Goal: Task Accomplishment & Management: Complete application form

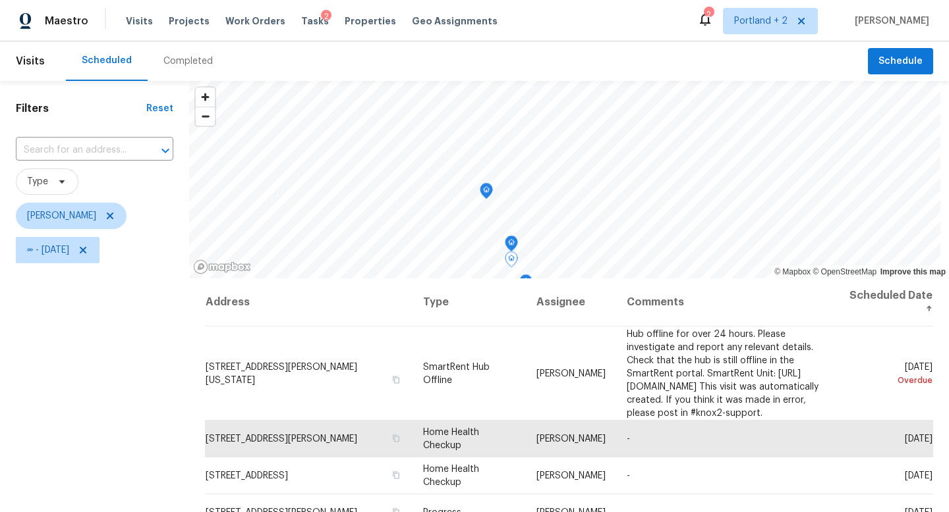
scroll to position [126, 0]
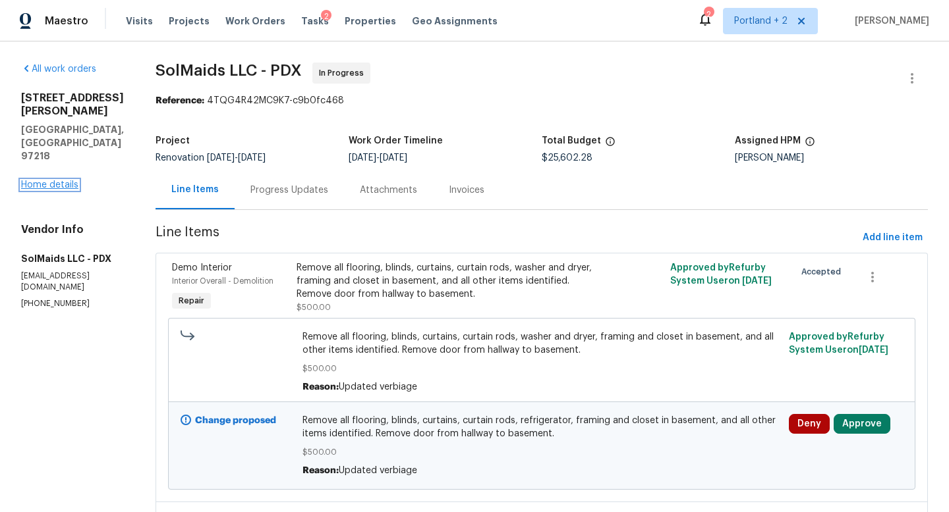
click at [70, 180] on link "Home details" at bounding box center [49, 184] width 57 height 9
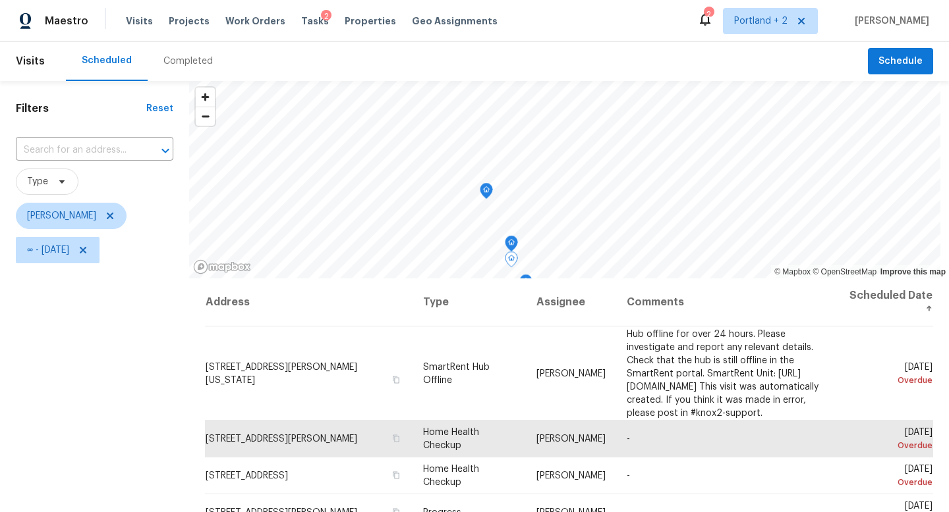
scroll to position [126, 0]
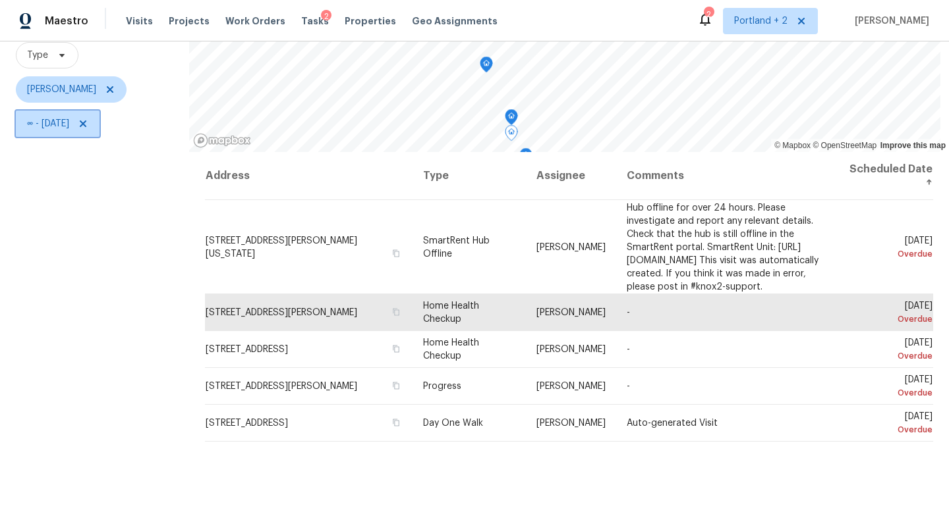
click at [88, 125] on span at bounding box center [81, 124] width 14 height 11
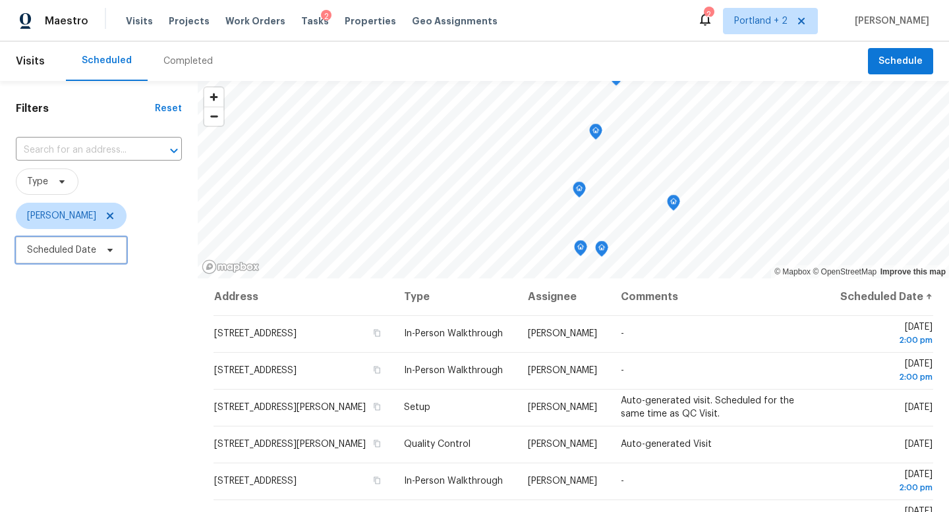
click at [111, 252] on icon at bounding box center [110, 250] width 11 height 11
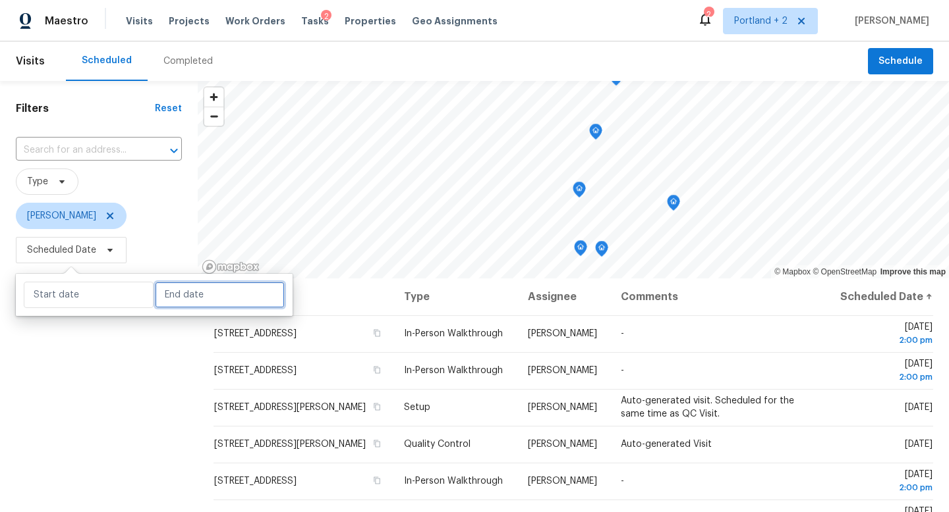
click at [187, 306] on input "text" at bounding box center [220, 295] width 130 height 26
select select "8"
select select "2025"
select select "9"
select select "2025"
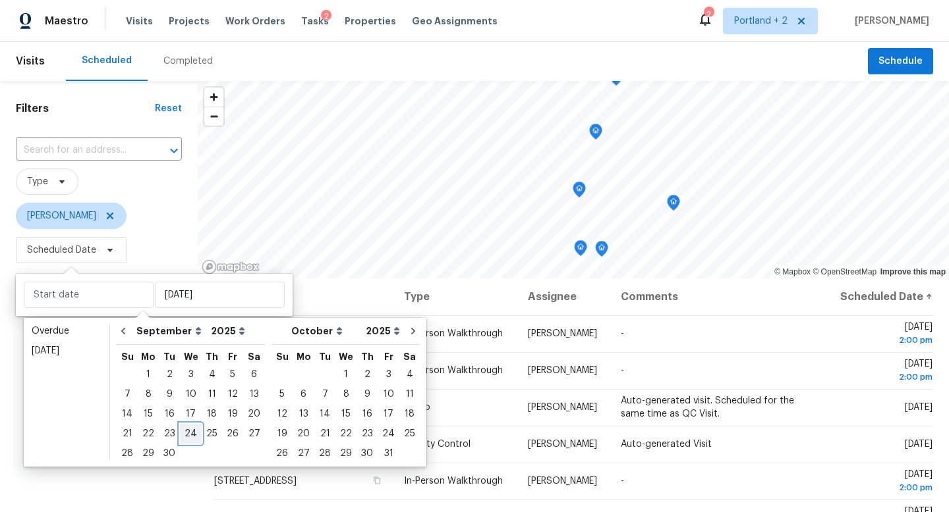
click at [193, 435] on div "24" at bounding box center [191, 434] width 22 height 18
type input "Wed, Sep 24"
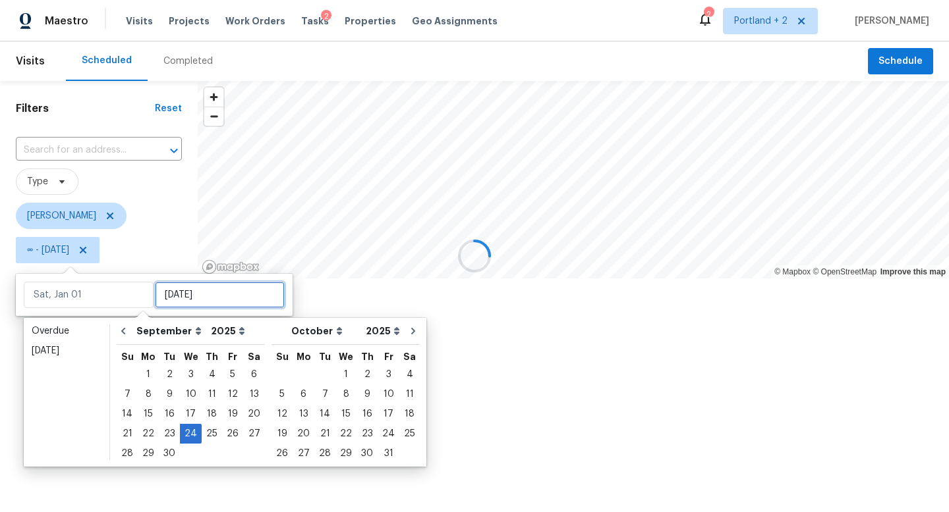
type input "Wed, Sep 24"
type input "Tue, Sep 30"
type input "Wed, Sep 24"
click at [125, 363] on div "Filters Reset ​ Type Karen Mattingley ∞ - Wed, Sep 24" at bounding box center [99, 222] width 198 height 282
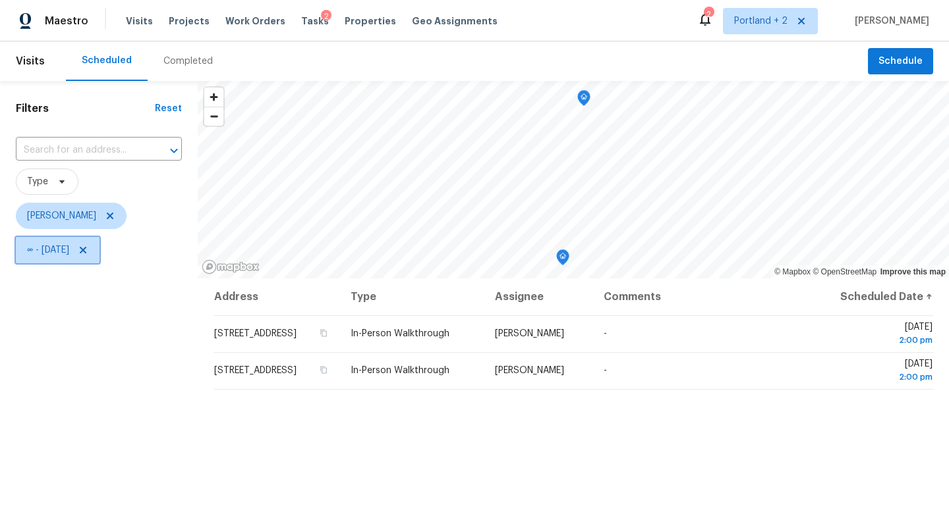
click at [88, 249] on icon at bounding box center [83, 250] width 11 height 11
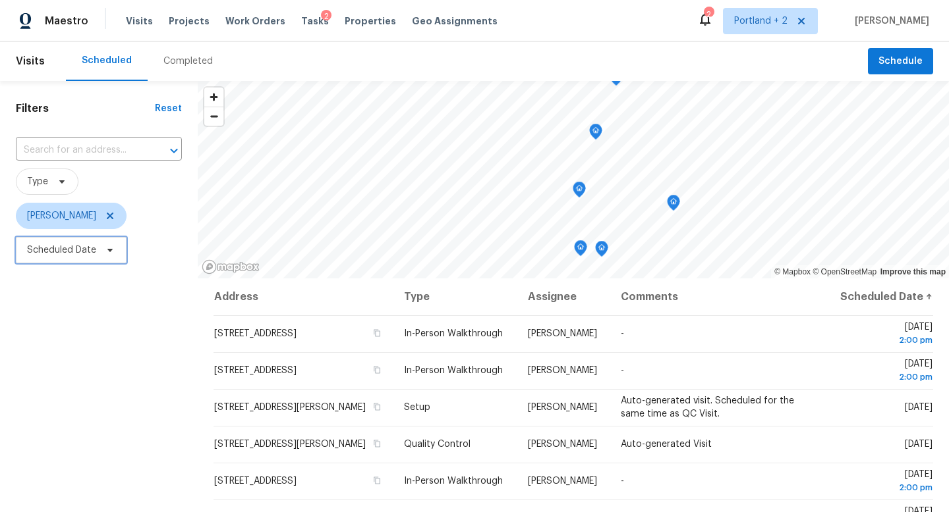
click at [111, 253] on icon at bounding box center [110, 250] width 11 height 11
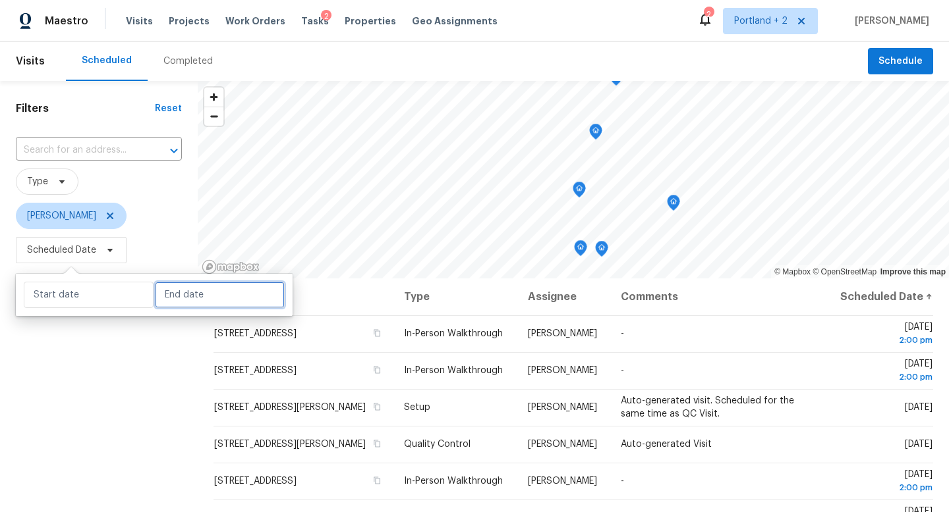
select select "8"
select select "2025"
select select "9"
select select "2025"
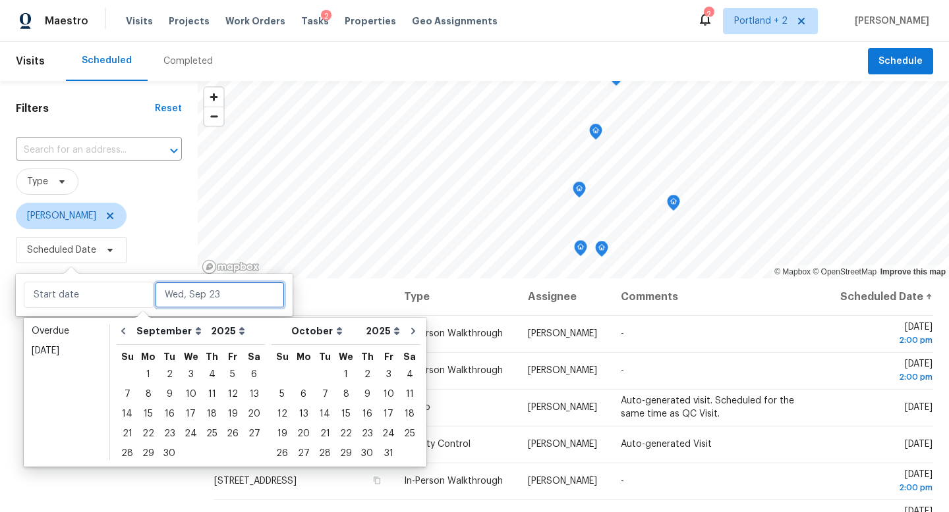
click at [193, 300] on input "text" at bounding box center [220, 295] width 130 height 26
click at [163, 435] on div "23" at bounding box center [169, 434] width 21 height 18
type input "Tue, Sep 23"
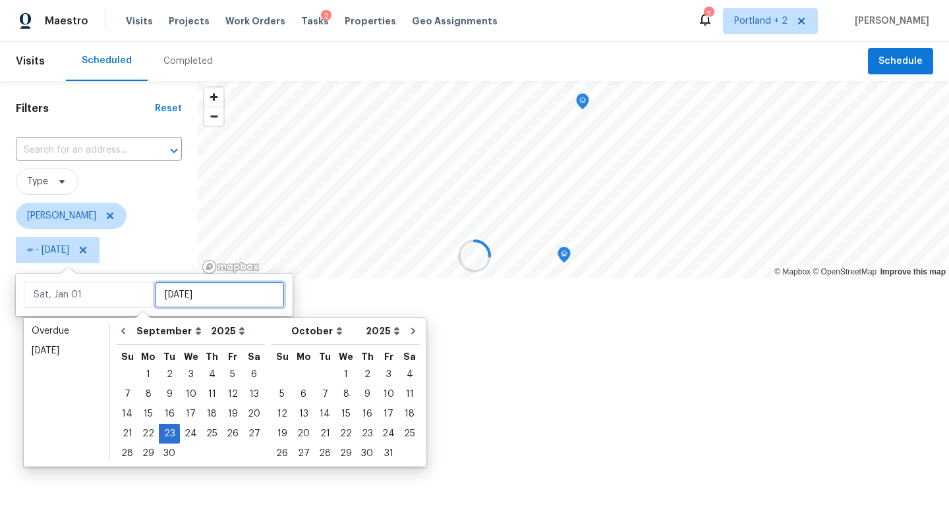
type input "Tue, Sep 23"
type input "Mon, Sep 29"
type input "Tue, Sep 23"
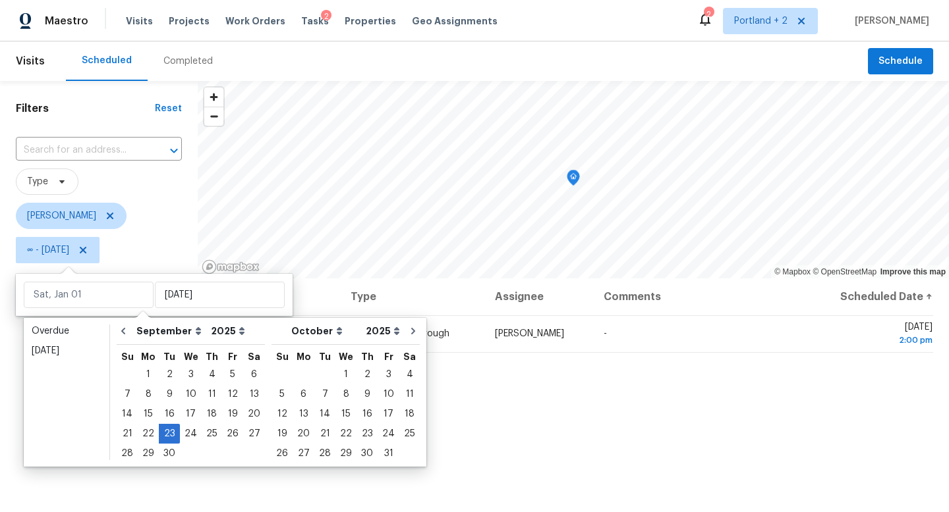
click at [133, 489] on div "Filters Reset ​ Type Karen Mattingley ∞ - Tue, Sep 23" at bounding box center [99, 384] width 198 height 607
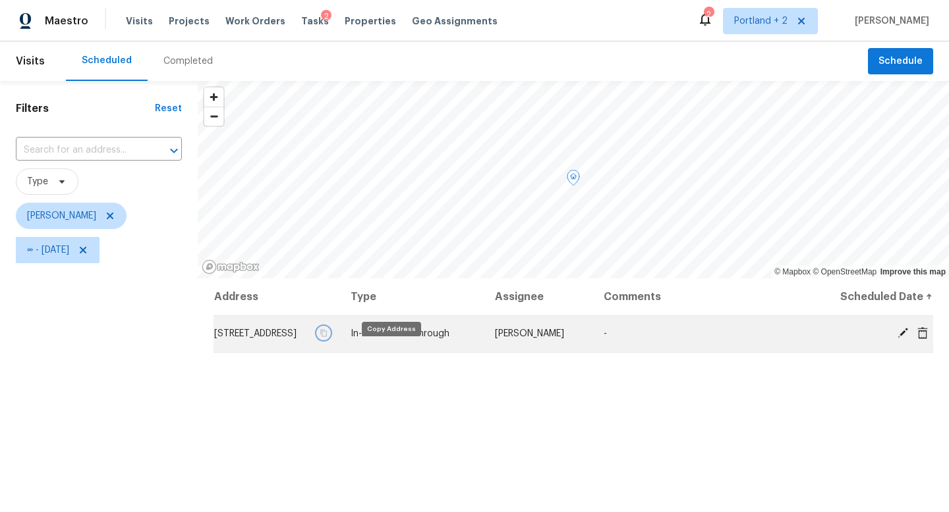
click at [327, 337] on icon "button" at bounding box center [323, 333] width 8 height 8
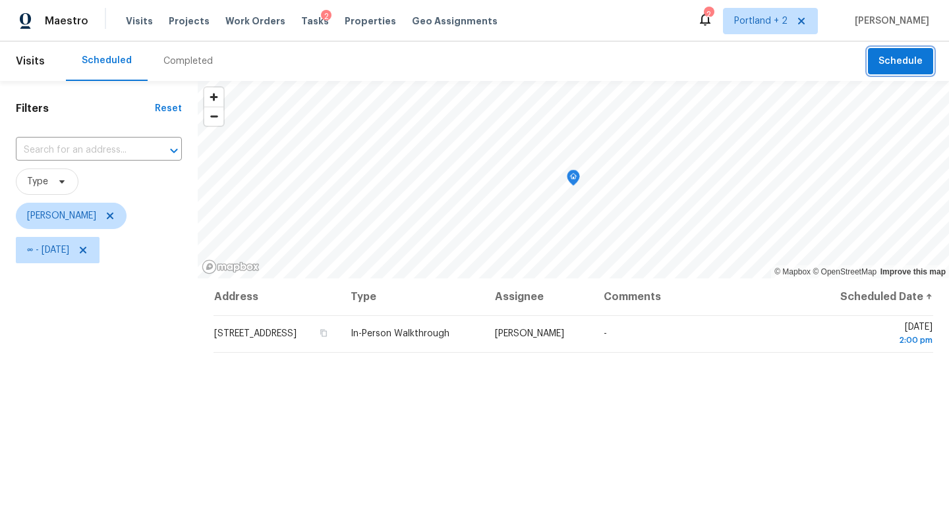
click at [912, 57] on span "Schedule" at bounding box center [900, 61] width 44 height 16
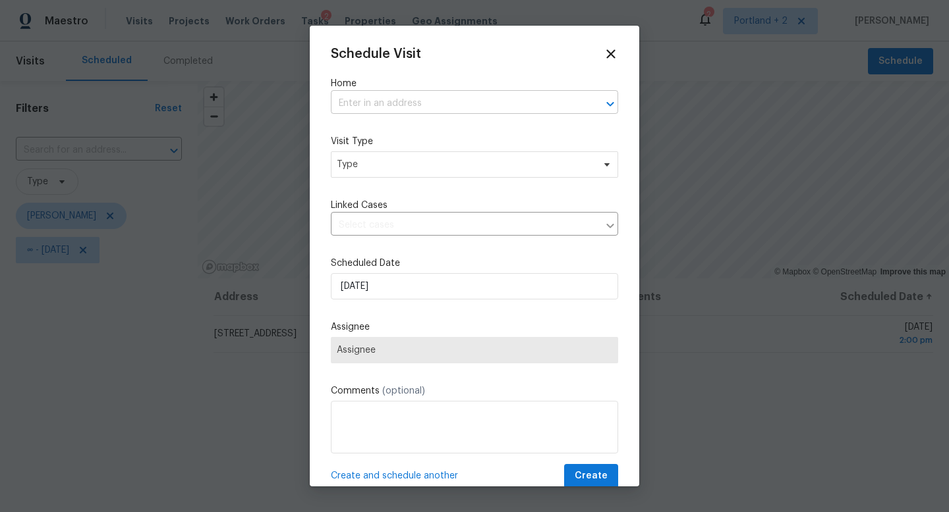
click at [419, 104] on input "text" at bounding box center [456, 104] width 250 height 20
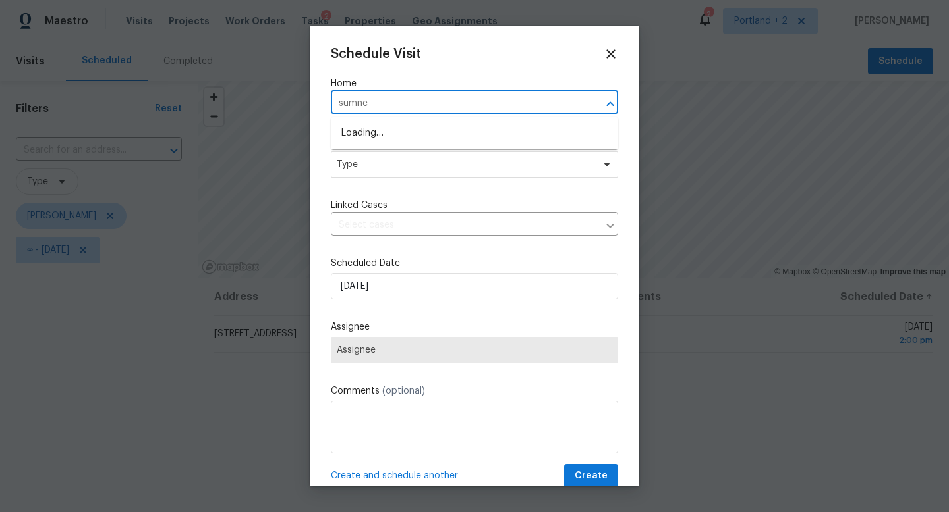
type input "sumner"
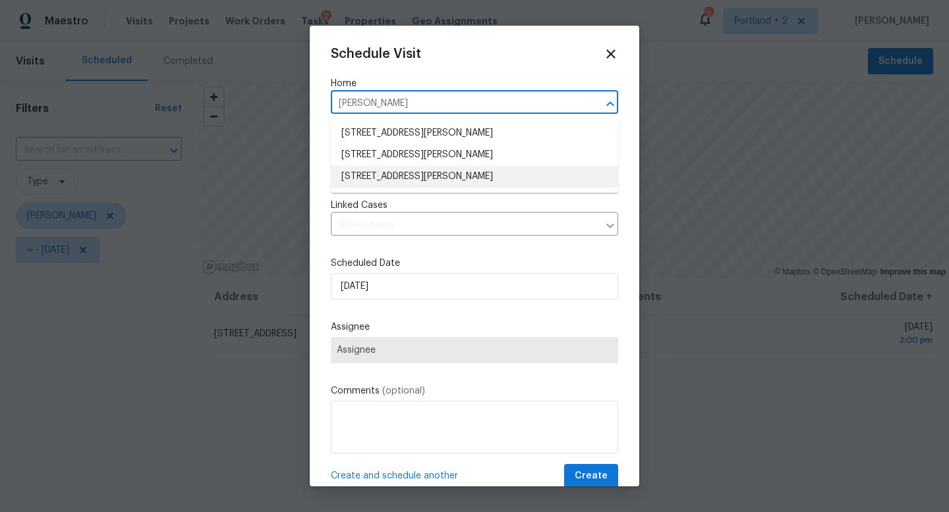
click at [423, 171] on li "5906 NE Sumner St, Portland, OR 97218" at bounding box center [474, 177] width 287 height 22
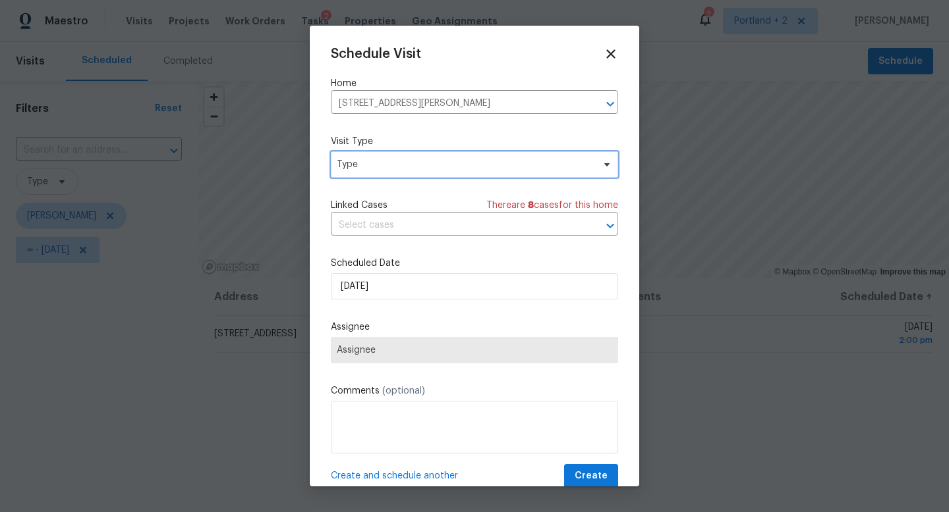
click at [409, 169] on span "Type" at bounding box center [465, 164] width 256 height 13
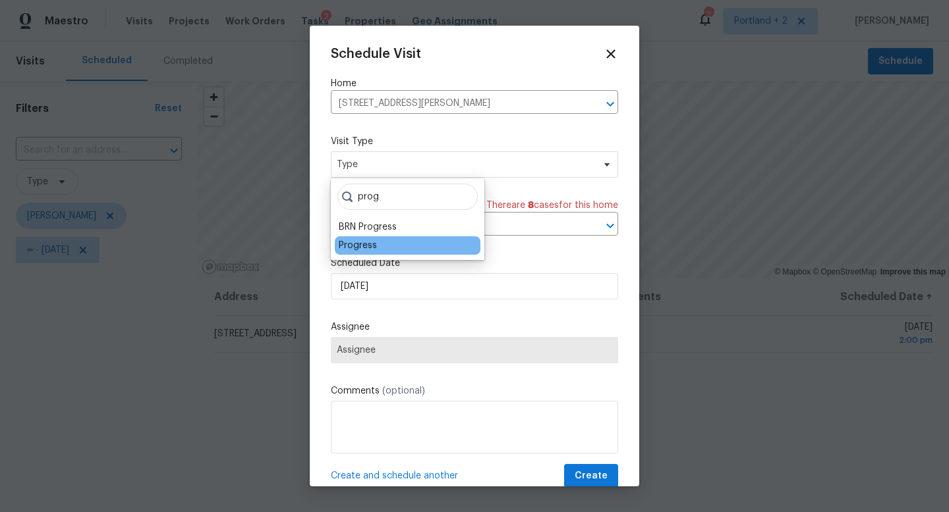
type input "prog"
click at [369, 246] on div "Progress" at bounding box center [358, 245] width 38 height 13
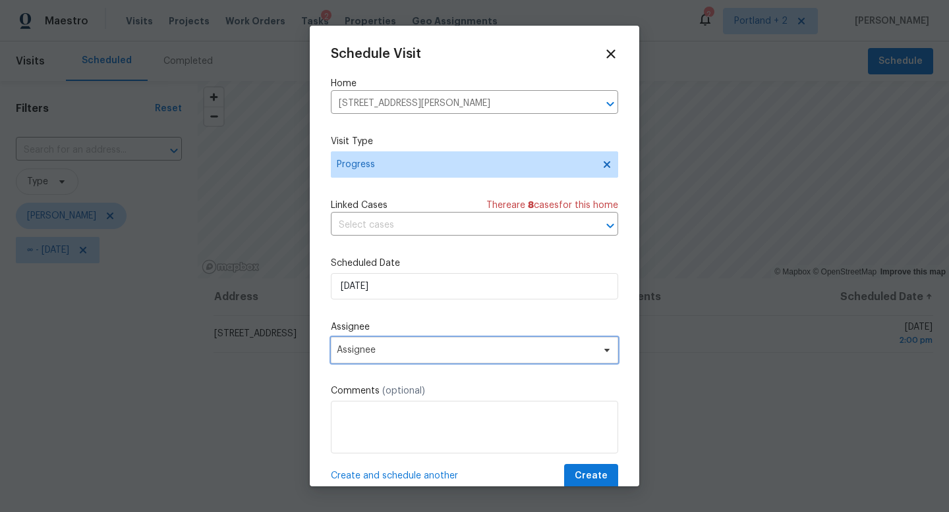
click at [410, 354] on span "Assignee" at bounding box center [466, 350] width 258 height 11
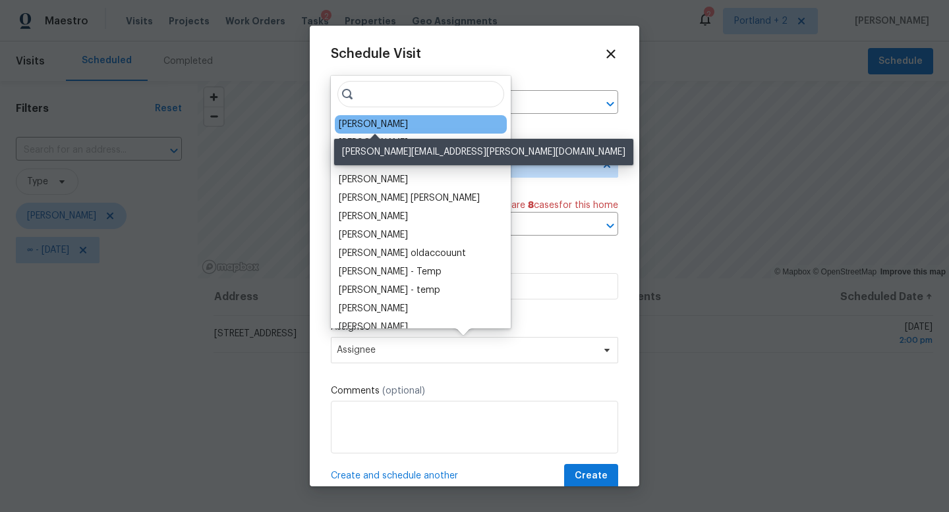
click at [371, 123] on div "[PERSON_NAME]" at bounding box center [373, 124] width 69 height 13
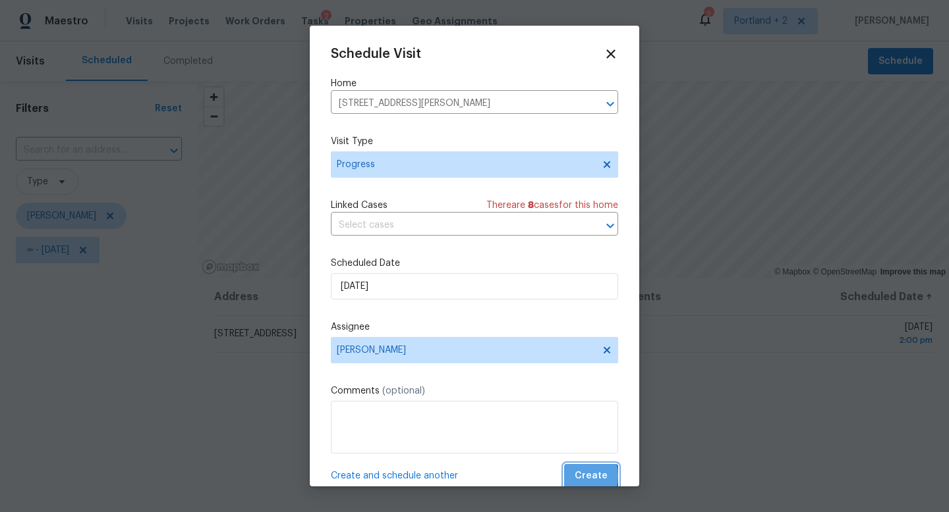
click at [582, 477] on span "Create" at bounding box center [590, 476] width 33 height 16
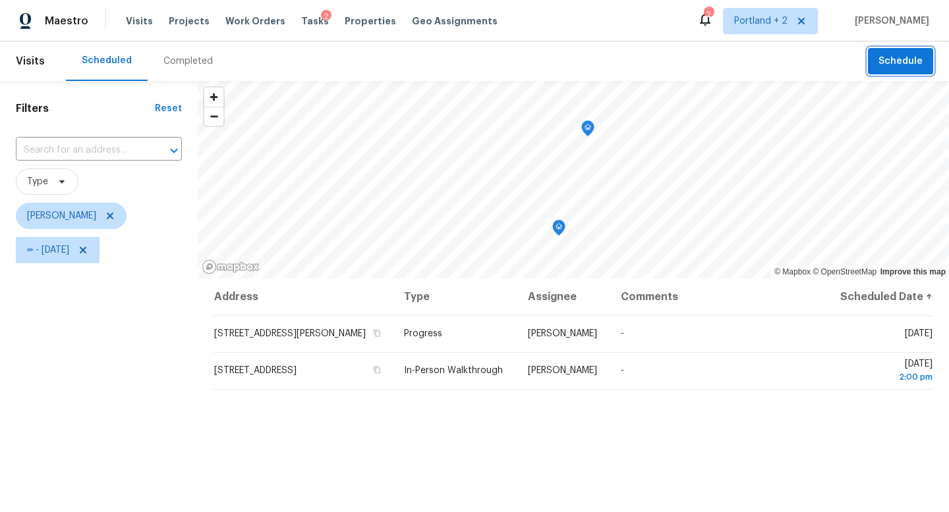
click at [897, 65] on span "Schedule" at bounding box center [900, 61] width 44 height 16
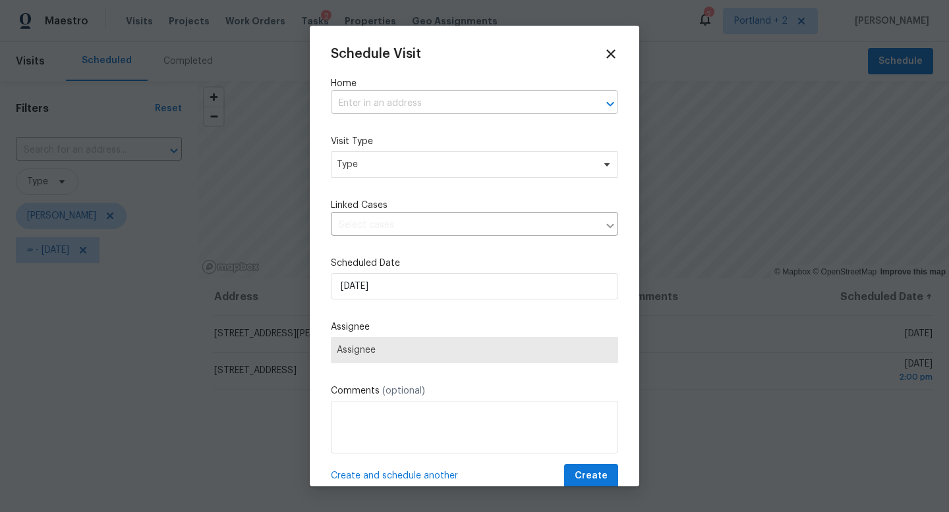
click at [457, 100] on input "text" at bounding box center [456, 104] width 250 height 20
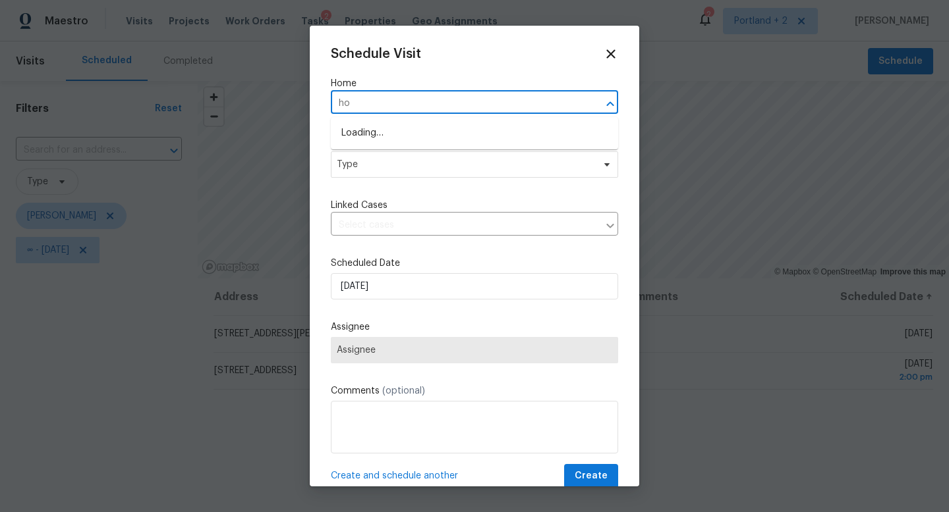
type input "h"
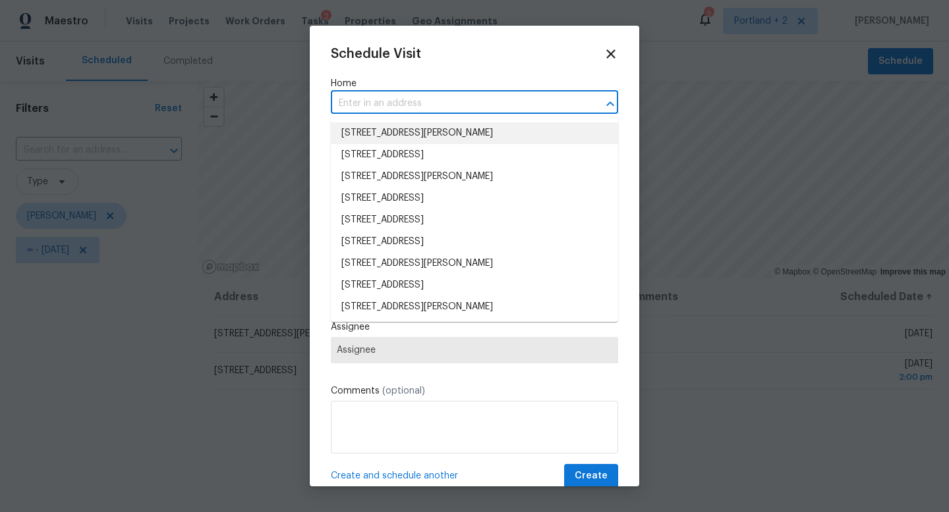
paste input "2108 NE 136th Ave Vancouver WA 98684"
type input "2108 NE 136th Ave Vancouver WA 98684"
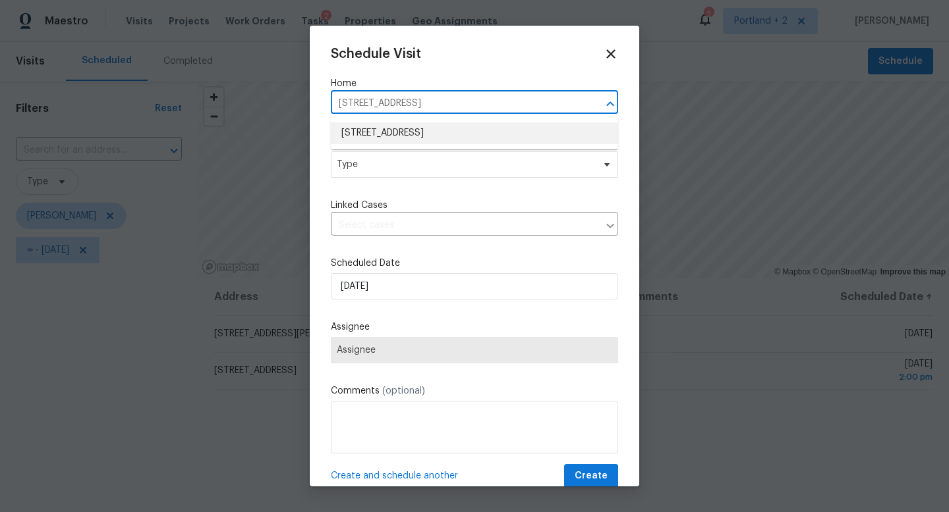
click at [399, 132] on li "2108 NE 136th Ave, Vancouver, WA 98684" at bounding box center [474, 134] width 287 height 22
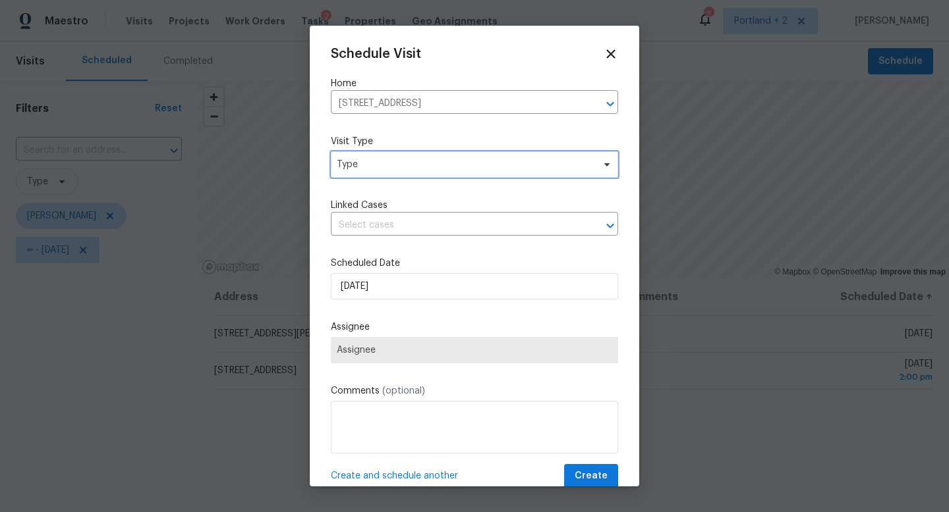
click at [397, 168] on span "Type" at bounding box center [465, 164] width 256 height 13
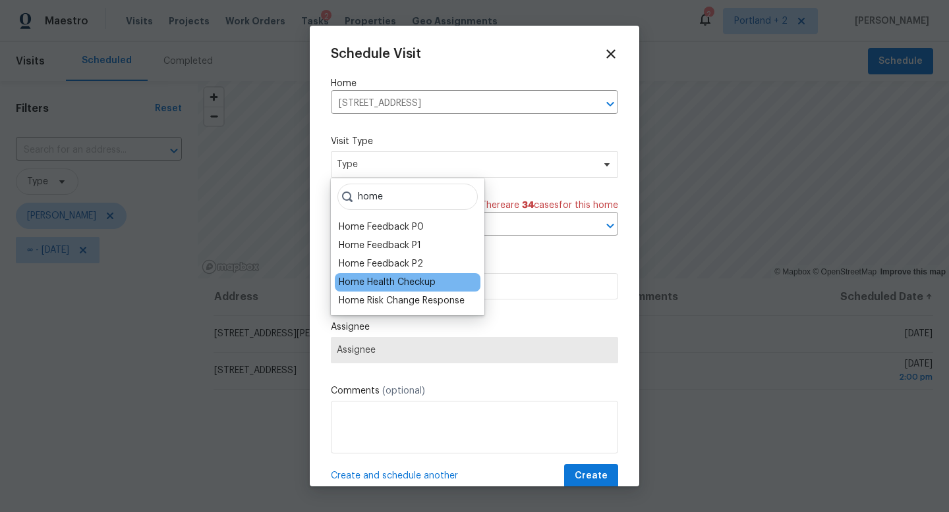
type input "home"
click at [398, 276] on div "Home Health Checkup" at bounding box center [387, 282] width 97 height 13
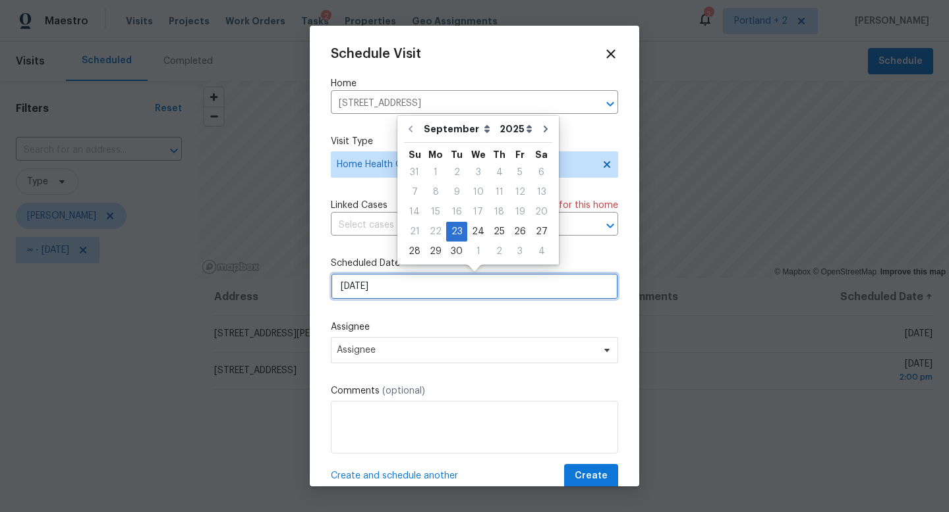
click at [422, 292] on input "9/23/2025" at bounding box center [474, 286] width 287 height 26
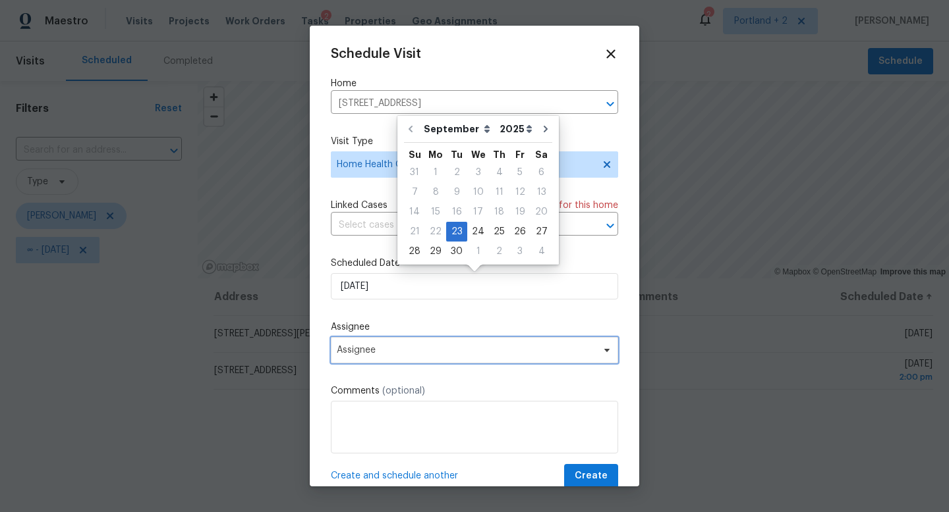
click at [424, 353] on span "Assignee" at bounding box center [466, 350] width 258 height 11
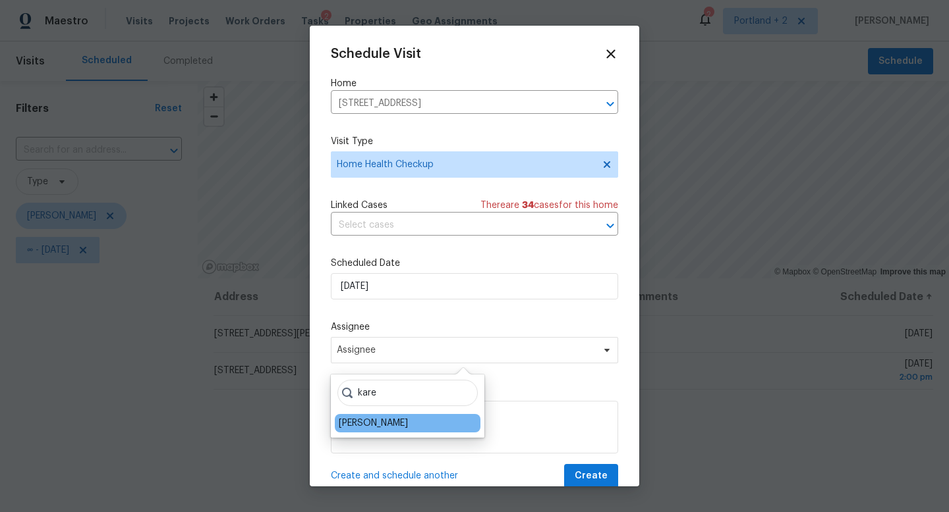
type input "kare"
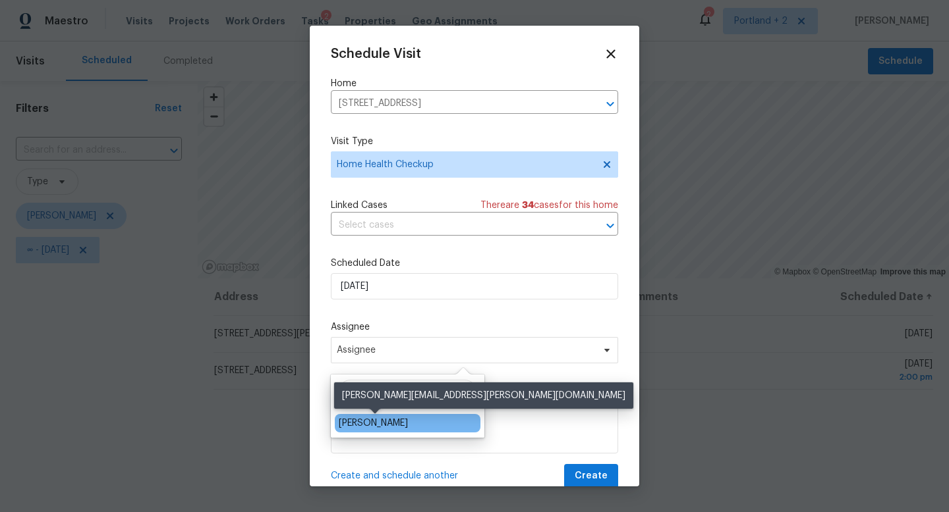
click at [372, 422] on div "[PERSON_NAME]" at bounding box center [373, 423] width 69 height 13
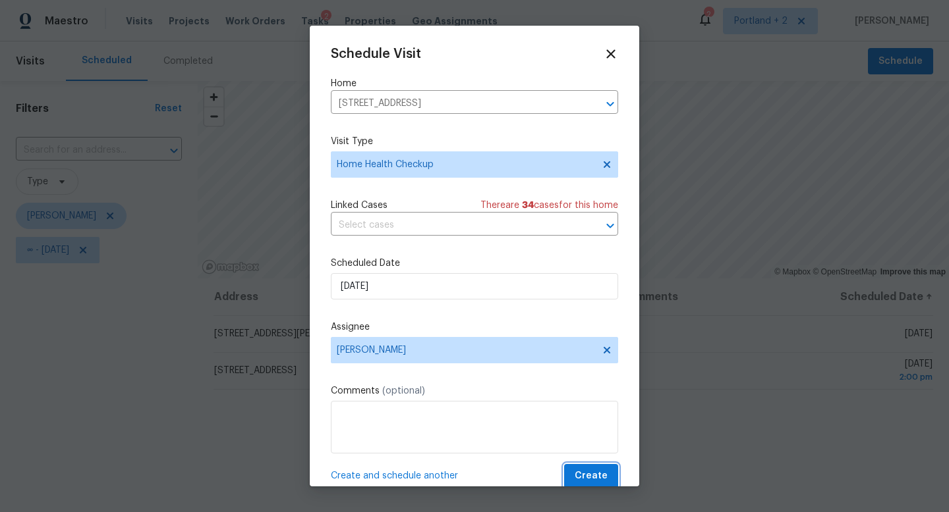
click at [588, 476] on span "Create" at bounding box center [590, 476] width 33 height 16
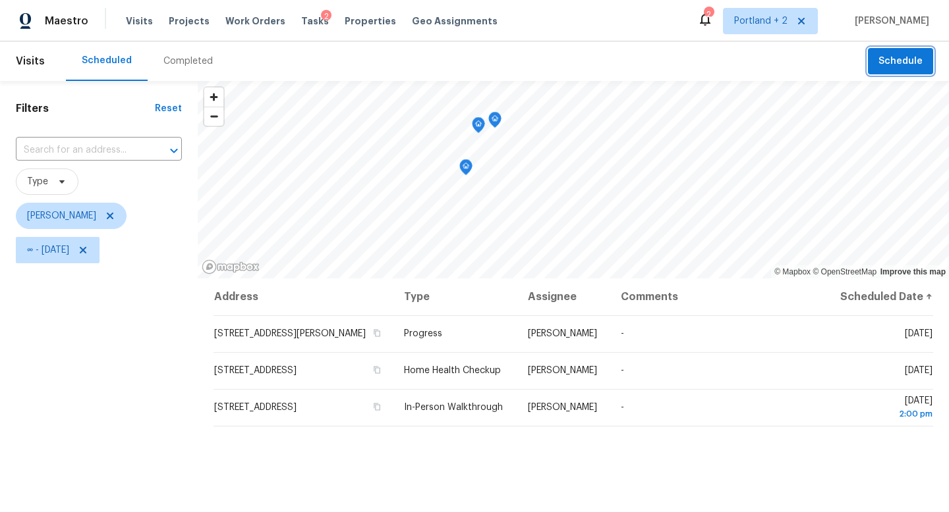
click at [904, 59] on span "Schedule" at bounding box center [900, 61] width 44 height 16
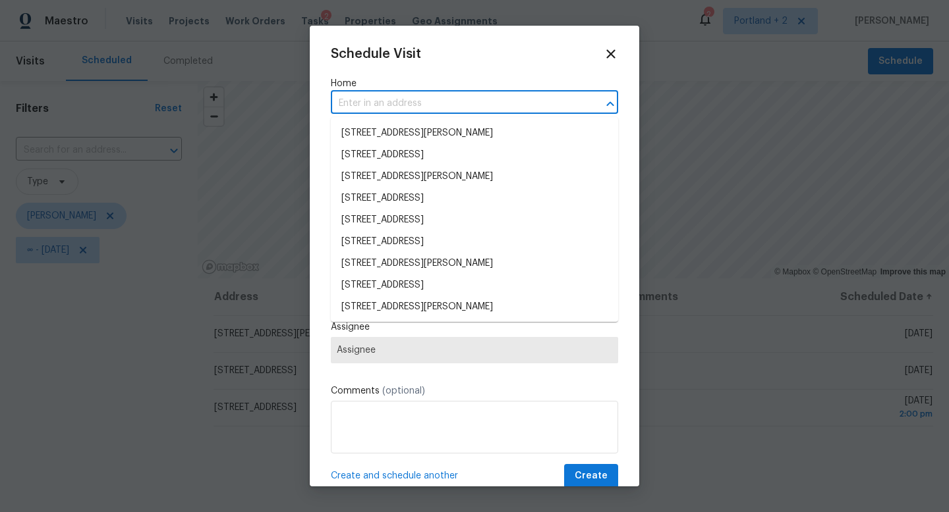
click at [437, 102] on input "text" at bounding box center [456, 104] width 250 height 20
paste input "1806 NE 89th Cir Vancouver WA 98665"
type input "1806 NE 89th Cir Vancouver WA 98665"
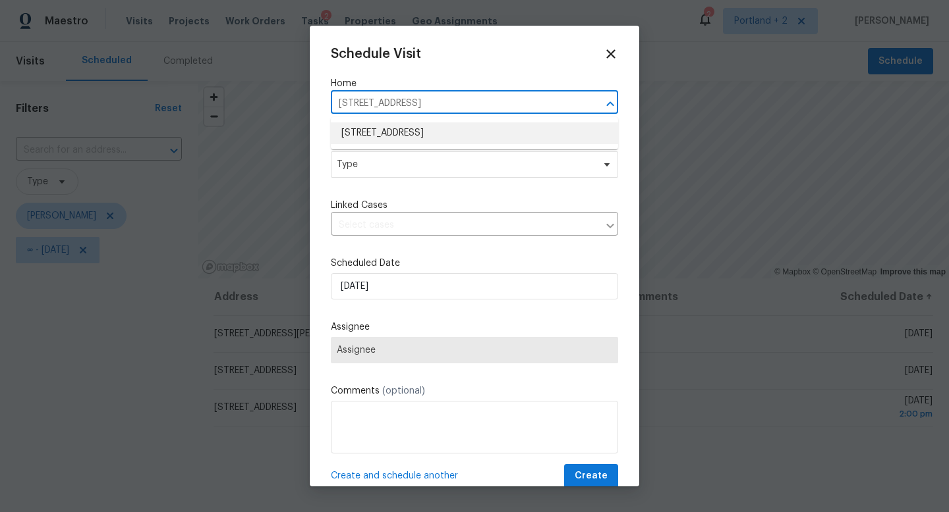
click at [431, 138] on li "1806 NE 89th Cir, Vancouver, WA 98665" at bounding box center [474, 134] width 287 height 22
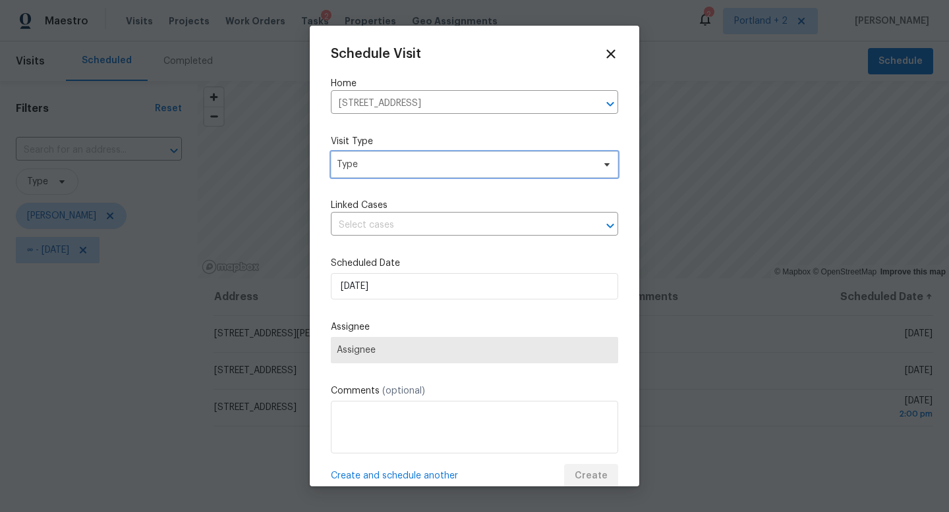
click at [420, 169] on span "Type" at bounding box center [465, 164] width 256 height 13
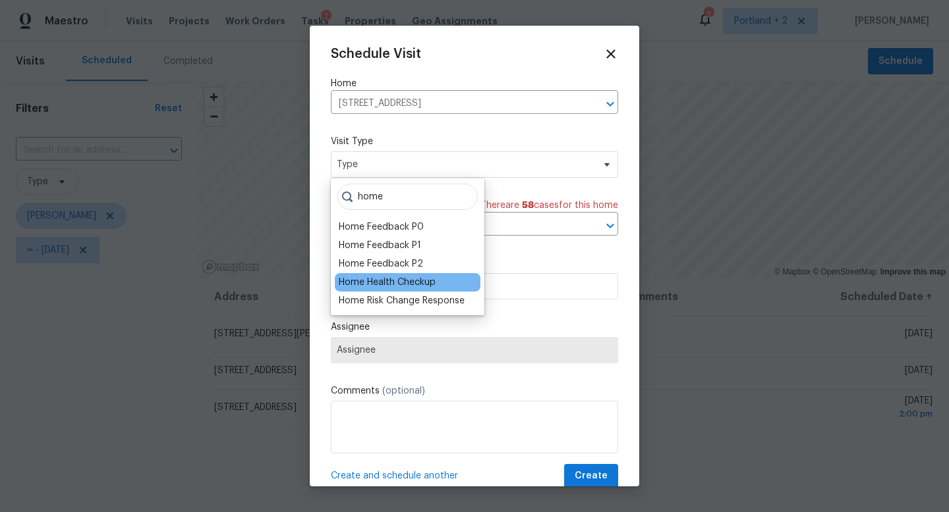
type input "home"
click at [408, 278] on div "Home Health Checkup" at bounding box center [387, 282] width 97 height 13
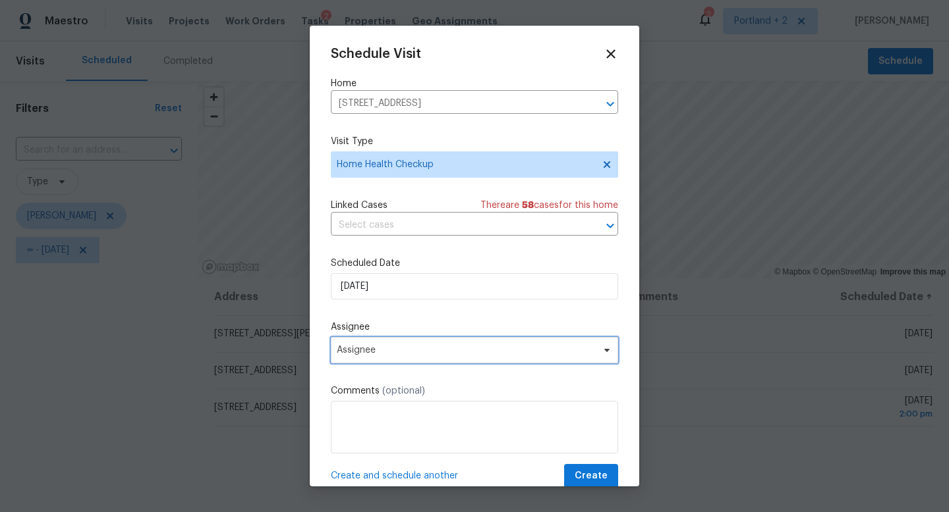
click at [397, 348] on span "Assignee" at bounding box center [466, 350] width 258 height 11
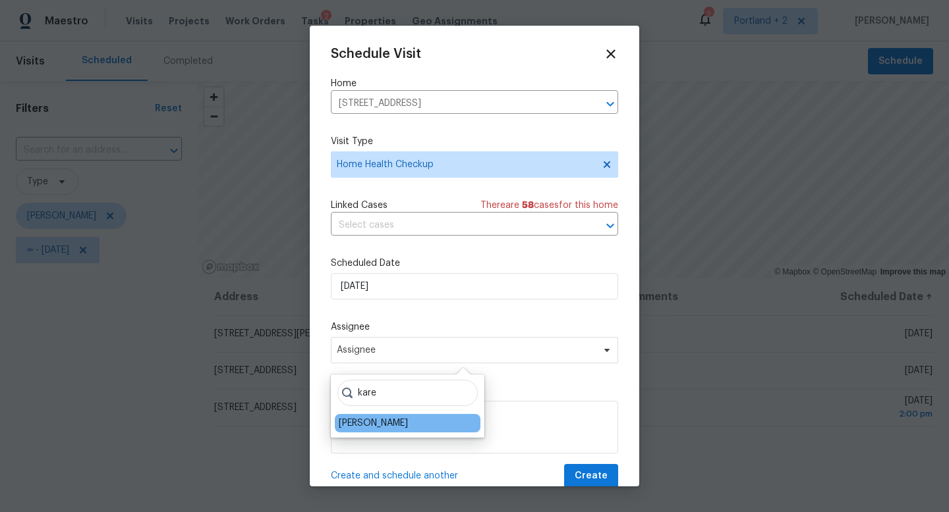
type input "kare"
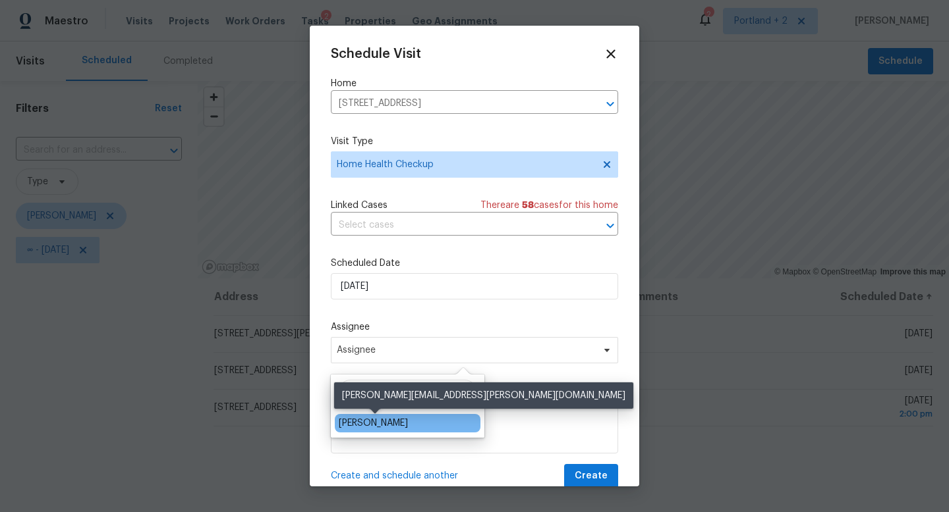
click at [369, 422] on div "[PERSON_NAME]" at bounding box center [373, 423] width 69 height 13
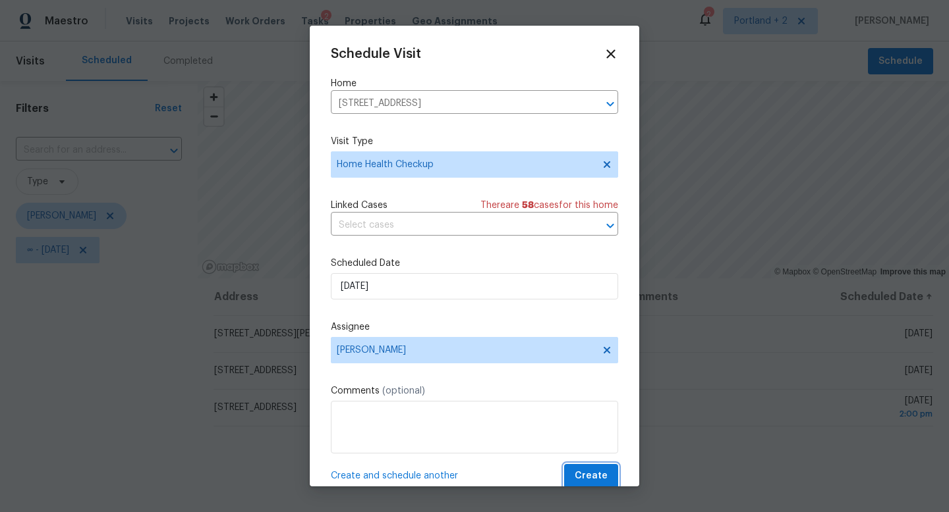
click at [611, 483] on button "Create" at bounding box center [591, 476] width 54 height 24
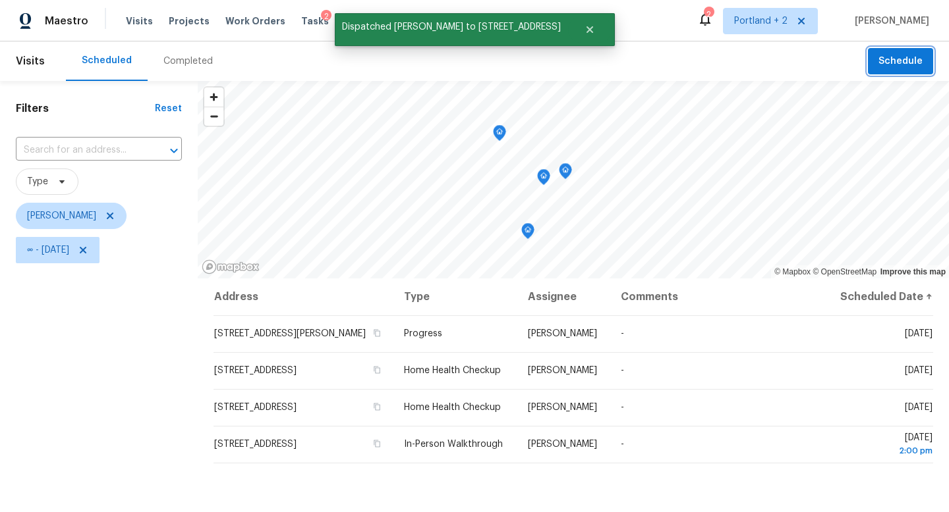
click at [897, 51] on button "Schedule" at bounding box center [900, 61] width 65 height 27
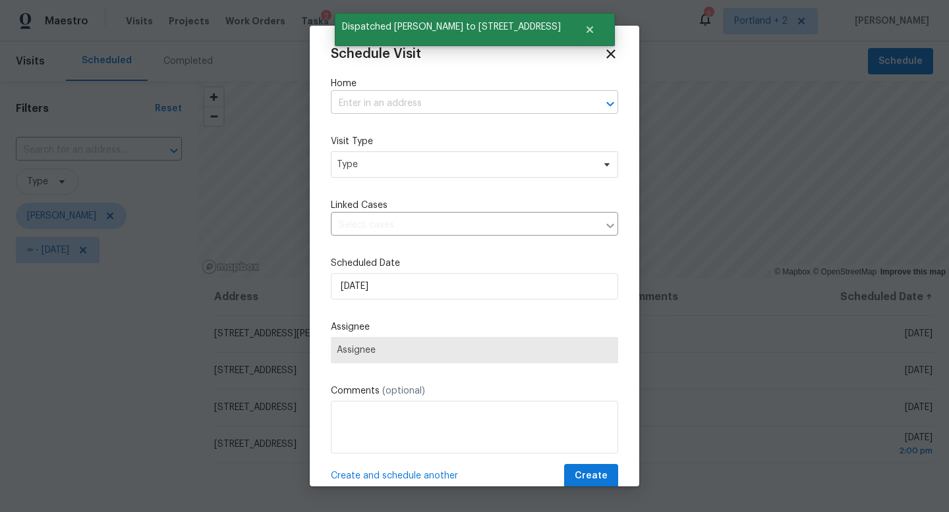
click at [451, 103] on input "text" at bounding box center [456, 104] width 250 height 20
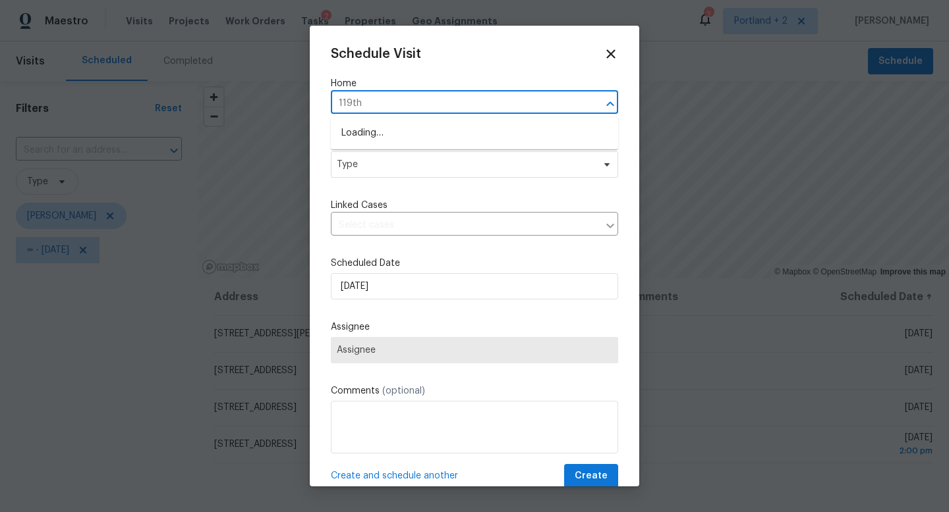
type input "119th"
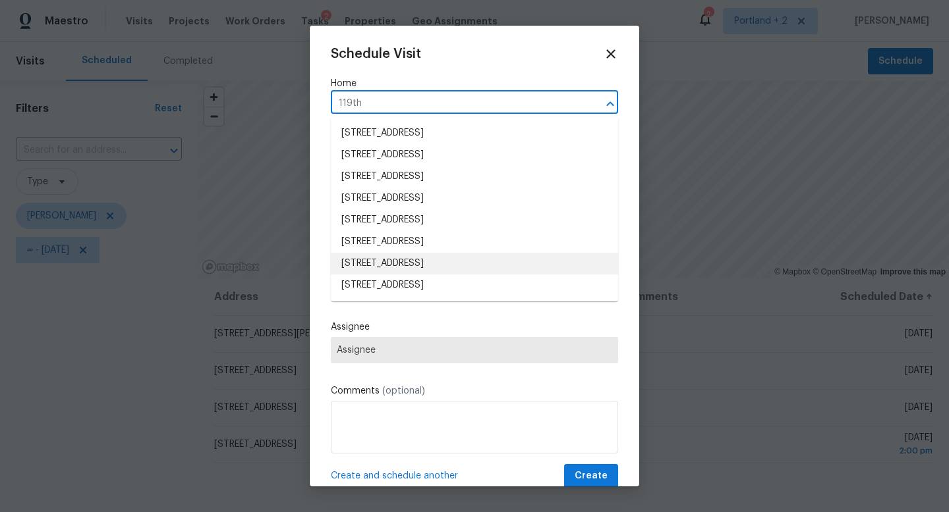
click at [500, 262] on li "1602 NW 119th St, Vancouver, WA 98685" at bounding box center [474, 264] width 287 height 22
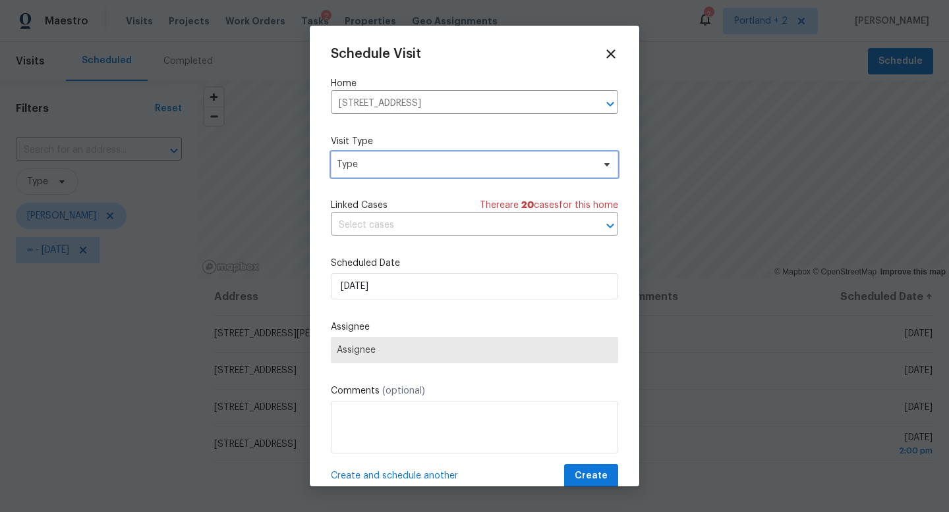
click at [424, 167] on span "Type" at bounding box center [465, 164] width 256 height 13
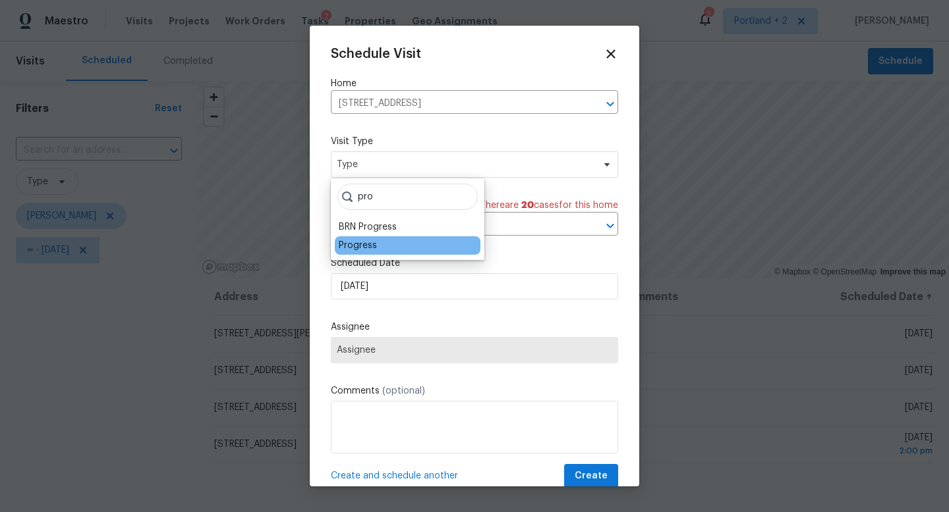
type input "pro"
click at [366, 239] on div "Progress" at bounding box center [358, 245] width 38 height 13
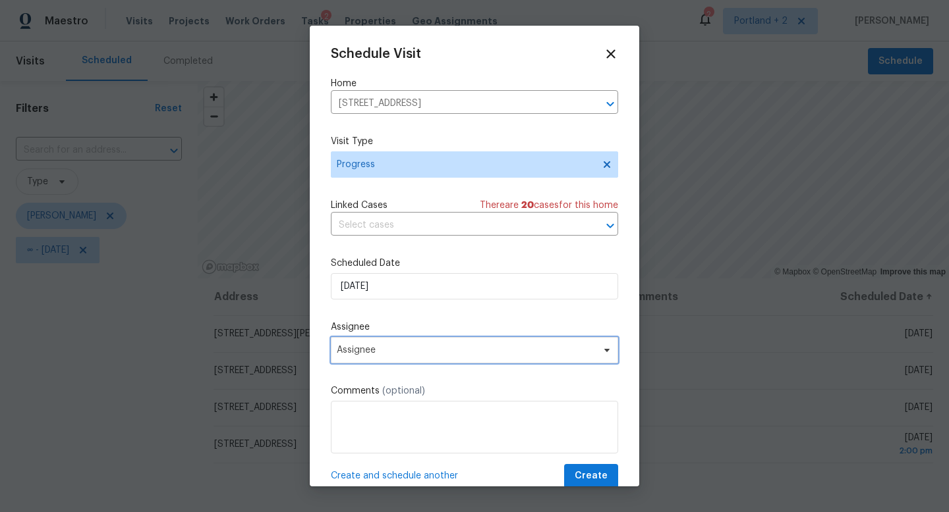
click at [394, 350] on span "Assignee" at bounding box center [466, 350] width 258 height 11
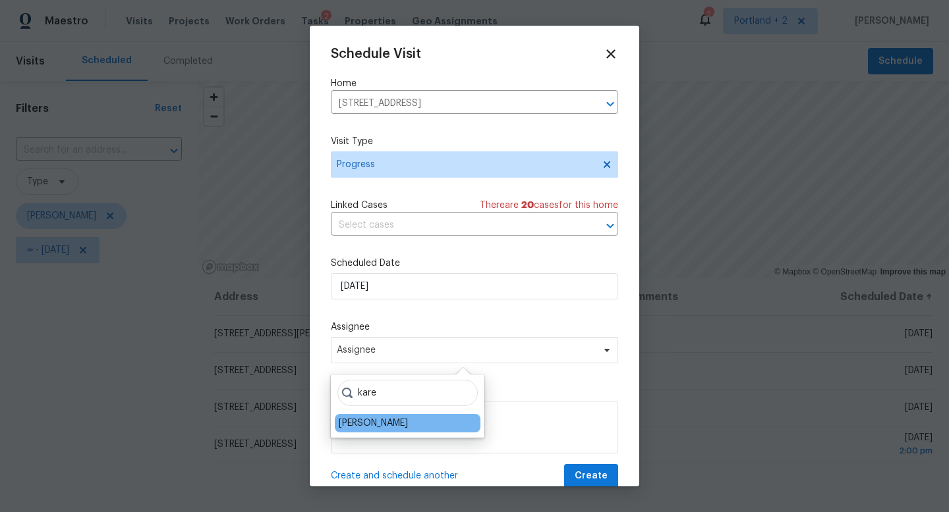
type input "kare"
click at [383, 426] on div "[PERSON_NAME]" at bounding box center [373, 423] width 69 height 13
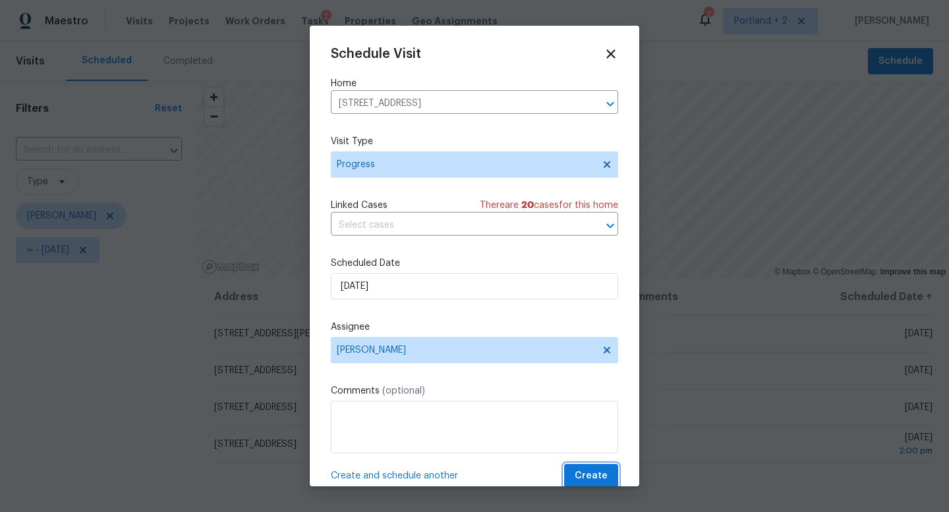
click at [607, 473] on span "Create" at bounding box center [590, 476] width 33 height 16
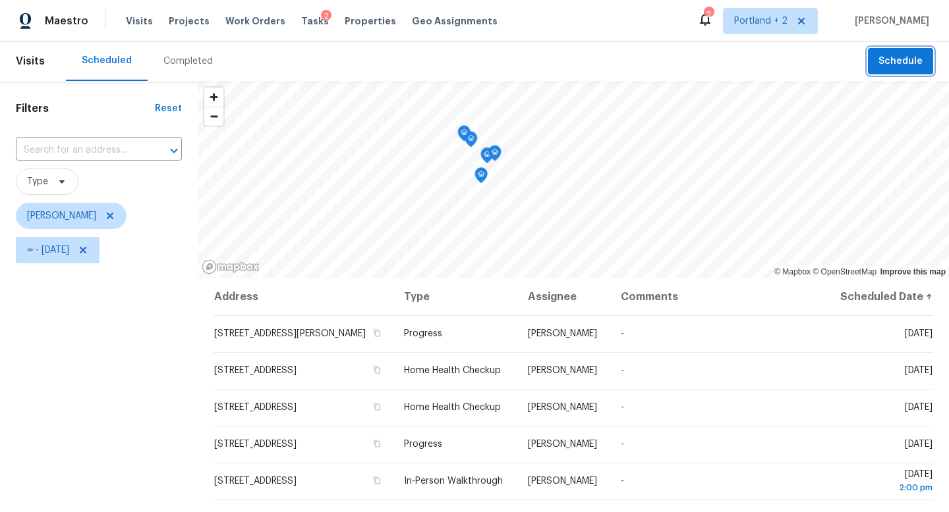
drag, startPoint x: 516, startPoint y: 225, endPoint x: 478, endPoint y: 182, distance: 57.4
click at [478, 182] on div "Map marker" at bounding box center [480, 177] width 13 height 20
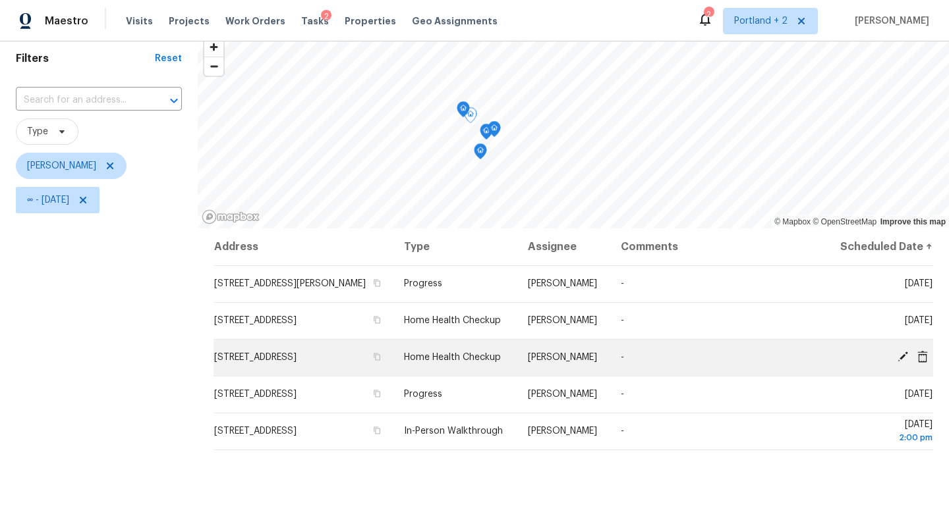
scroll to position [51, 0]
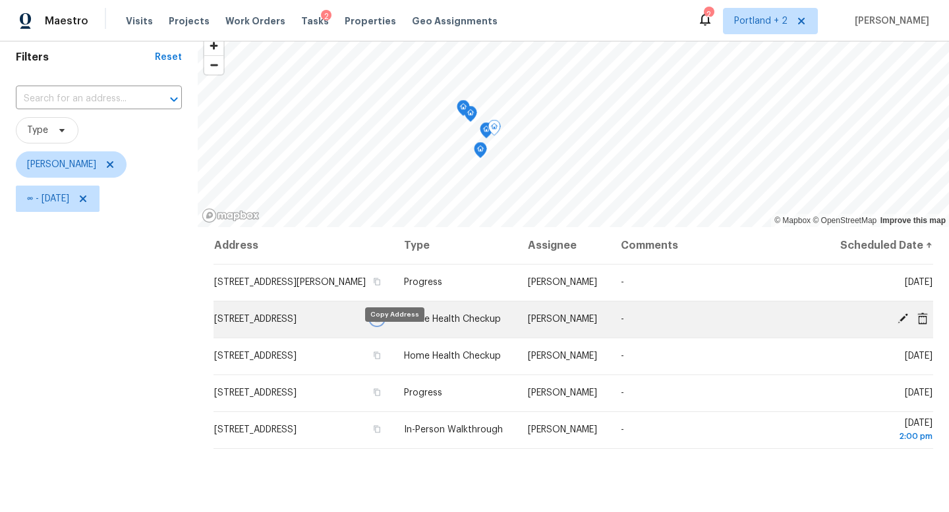
click at [383, 325] on button "button" at bounding box center [377, 319] width 12 height 12
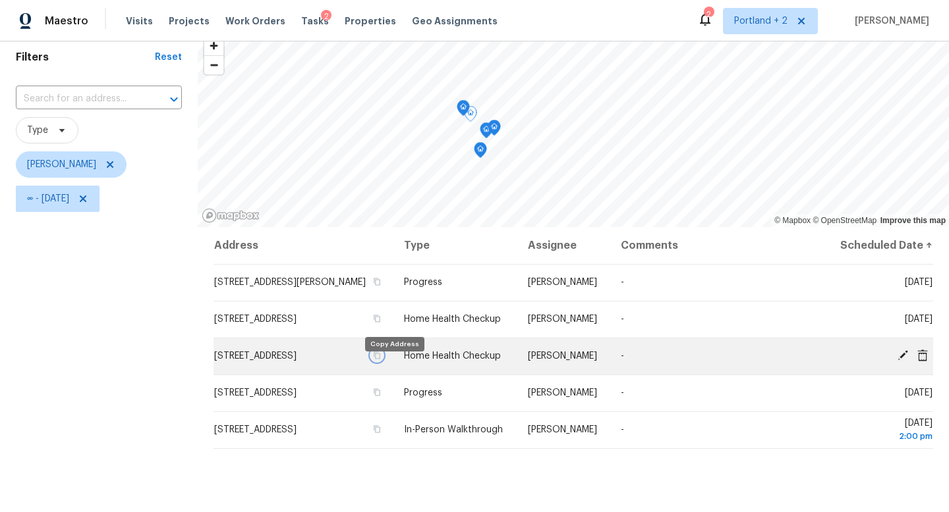
click at [381, 360] on icon "button" at bounding box center [377, 355] width 7 height 7
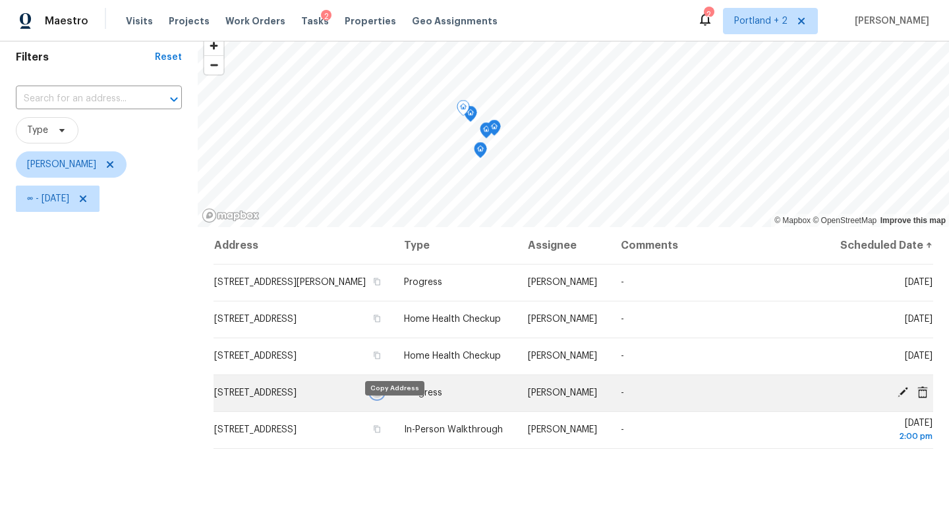
click at [381, 397] on icon "button" at bounding box center [377, 393] width 8 height 8
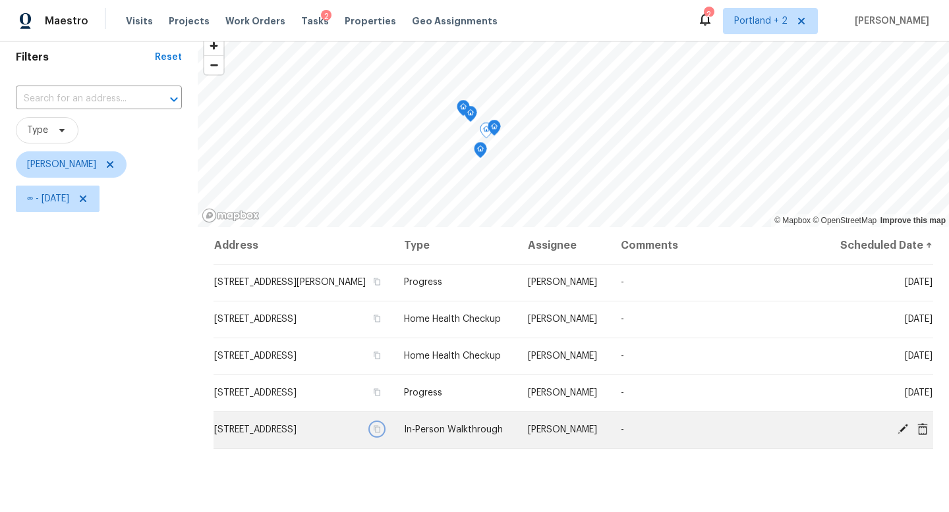
click at [381, 433] on icon "button" at bounding box center [377, 429] width 7 height 7
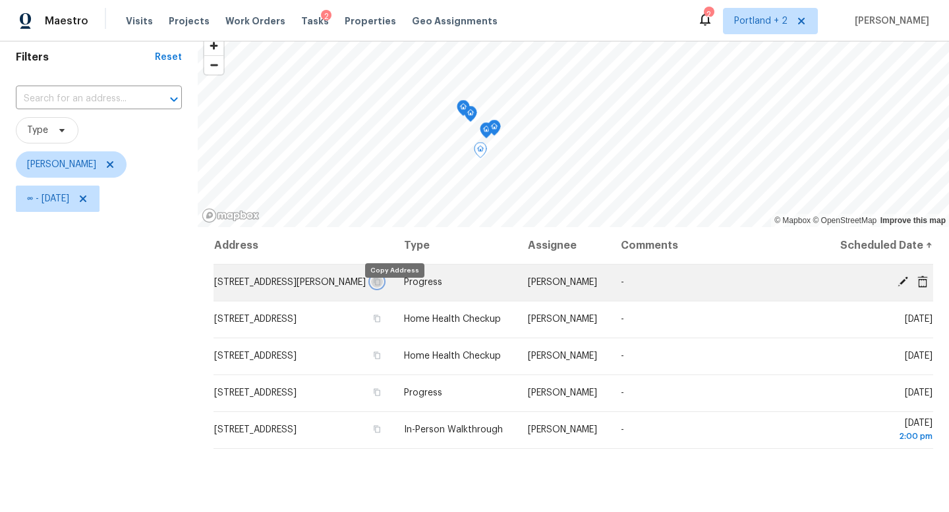
click at [381, 286] on icon "button" at bounding box center [377, 282] width 7 height 7
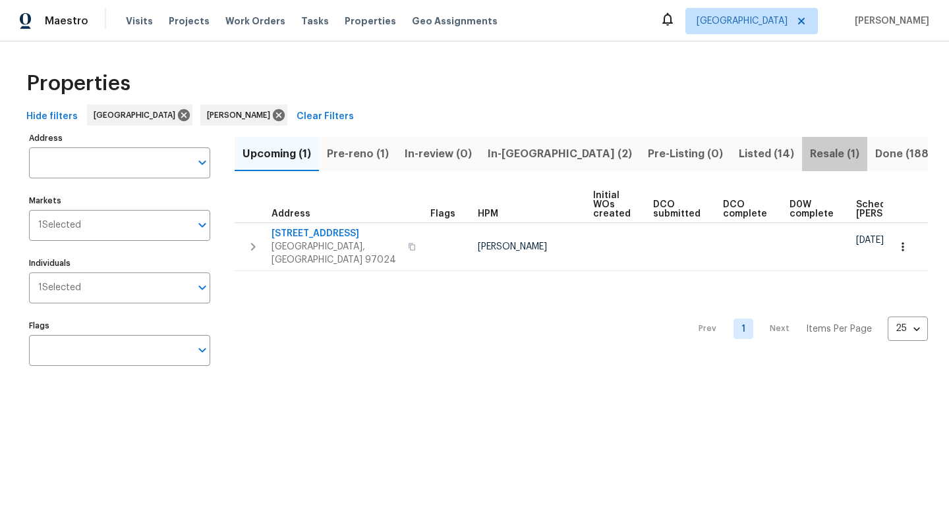
click at [810, 159] on span "Resale (1)" at bounding box center [834, 154] width 49 height 18
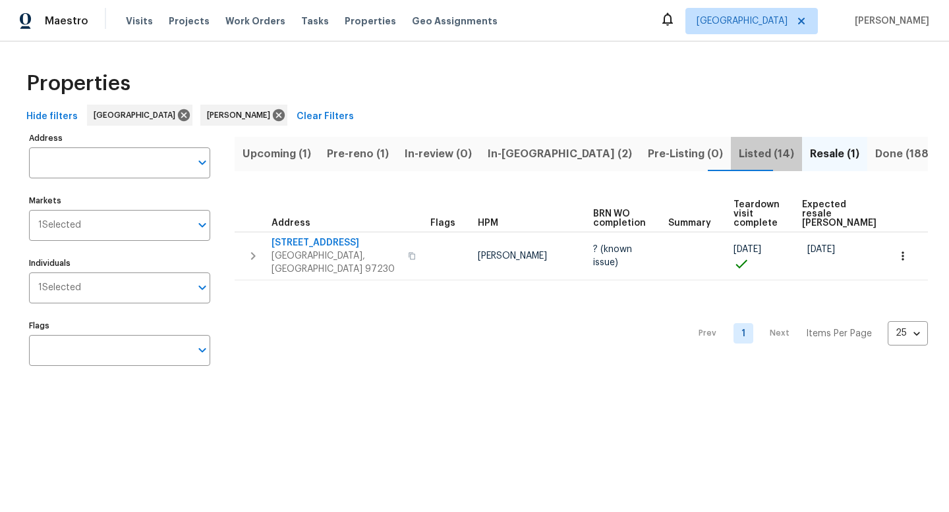
click at [738, 159] on span "Listed (14)" at bounding box center [765, 154] width 55 height 18
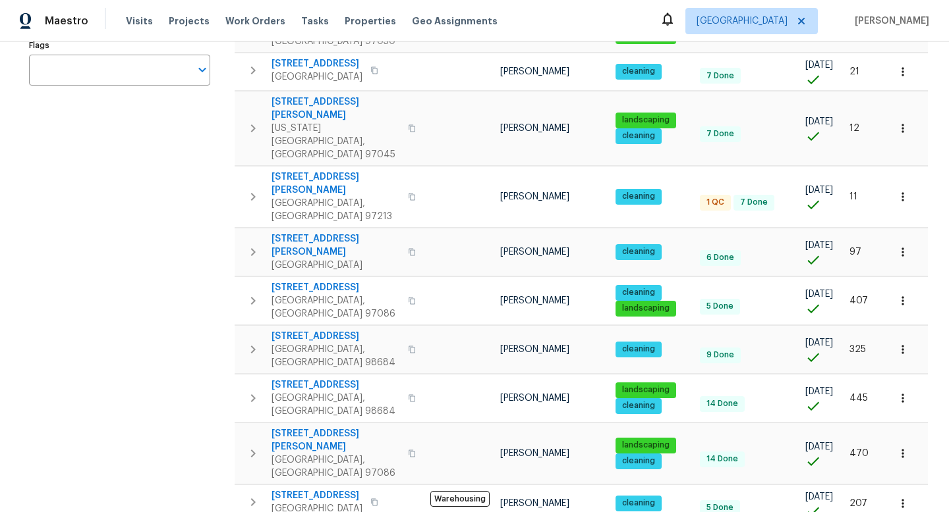
scroll to position [286, 0]
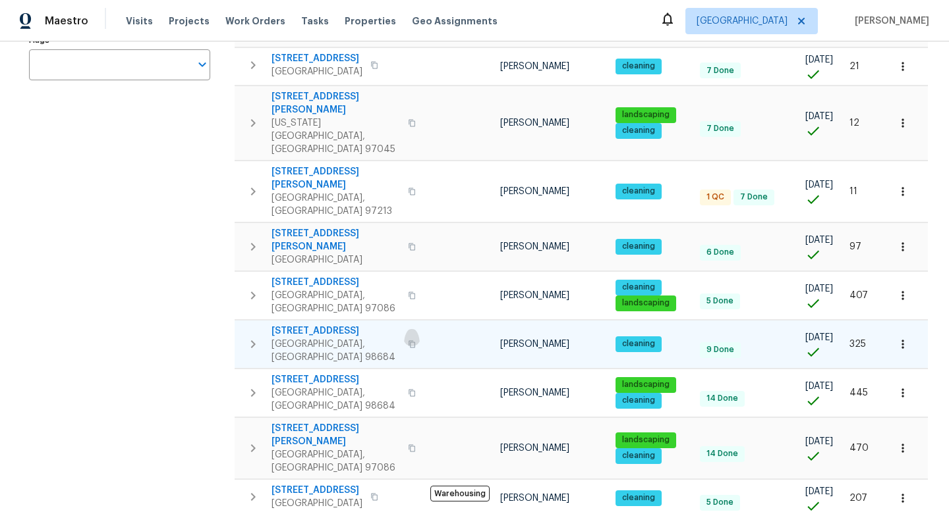
click at [408, 341] on icon "button" at bounding box center [412, 345] width 8 height 8
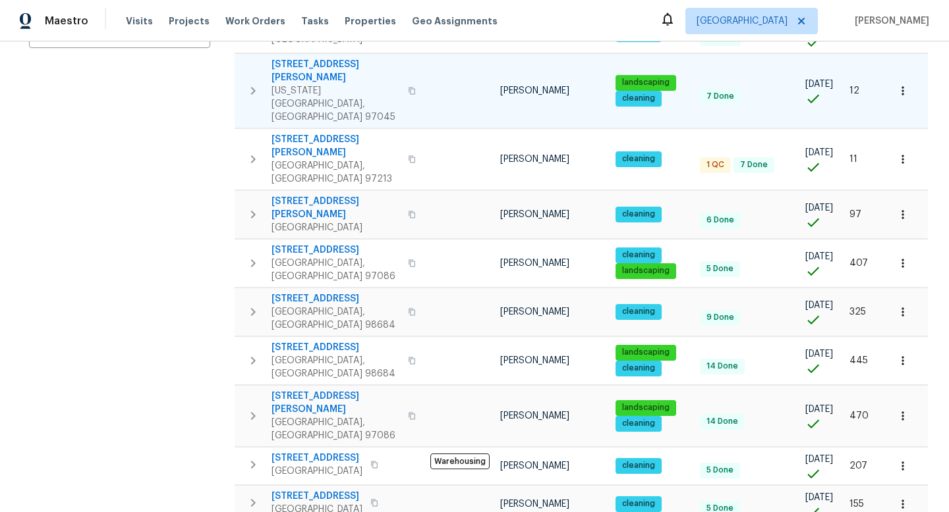
scroll to position [319, 0]
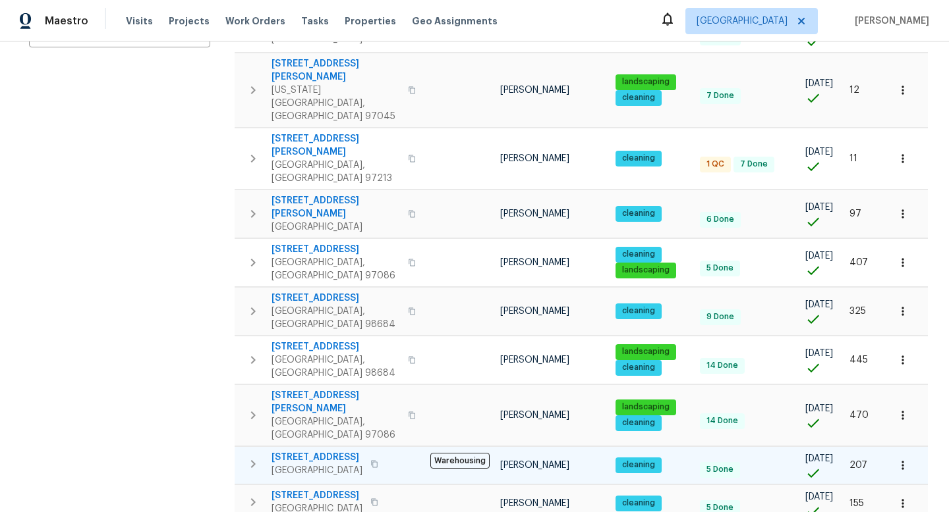
click at [382, 455] on button "button" at bounding box center [374, 464] width 16 height 18
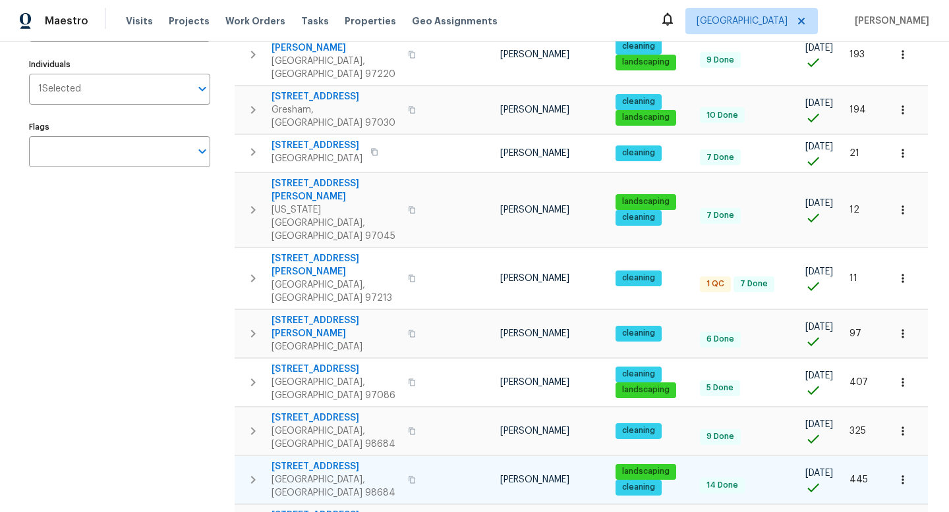
scroll to position [0, 0]
